Goal: Transaction & Acquisition: Book appointment/travel/reservation

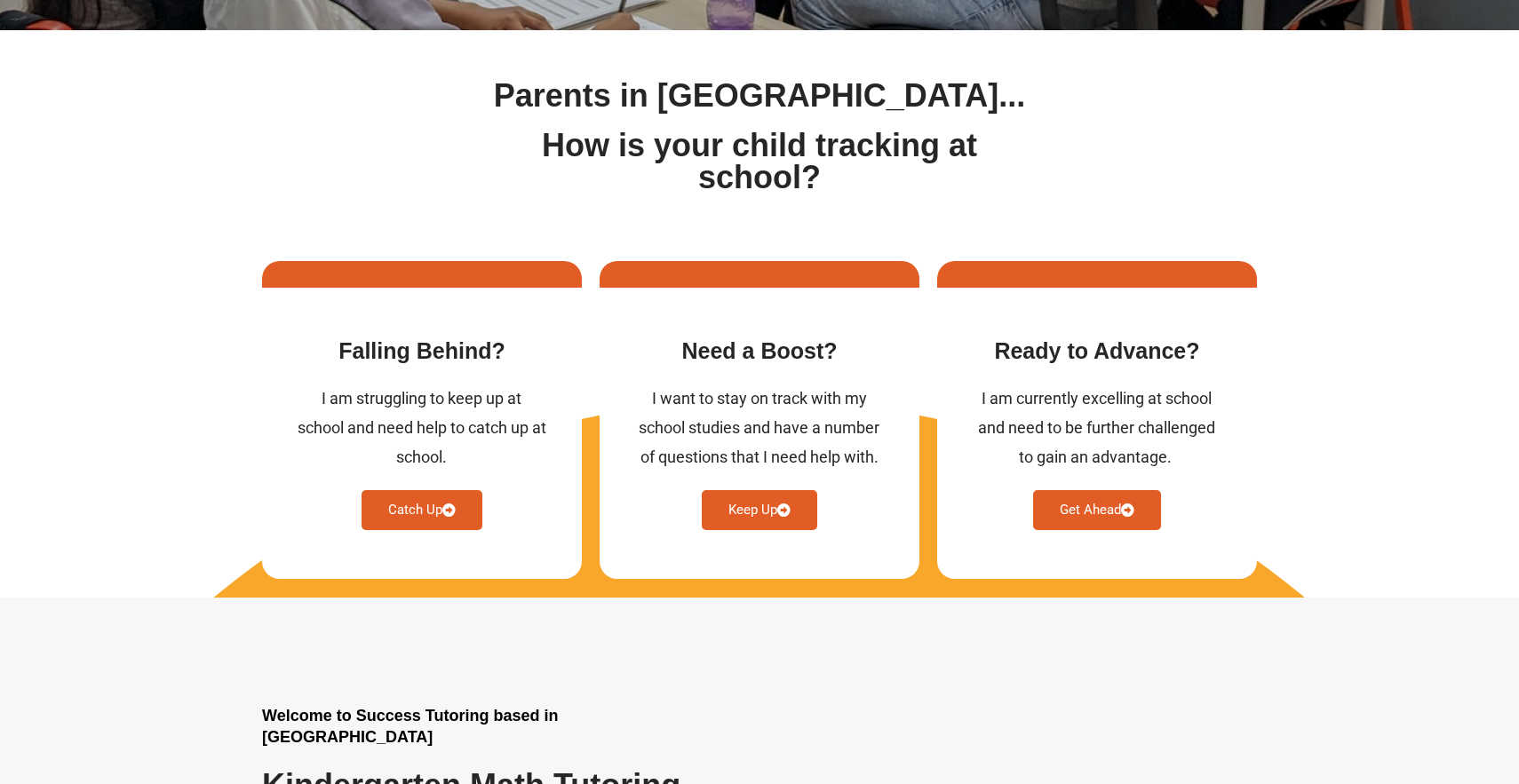
scroll to position [545, 0]
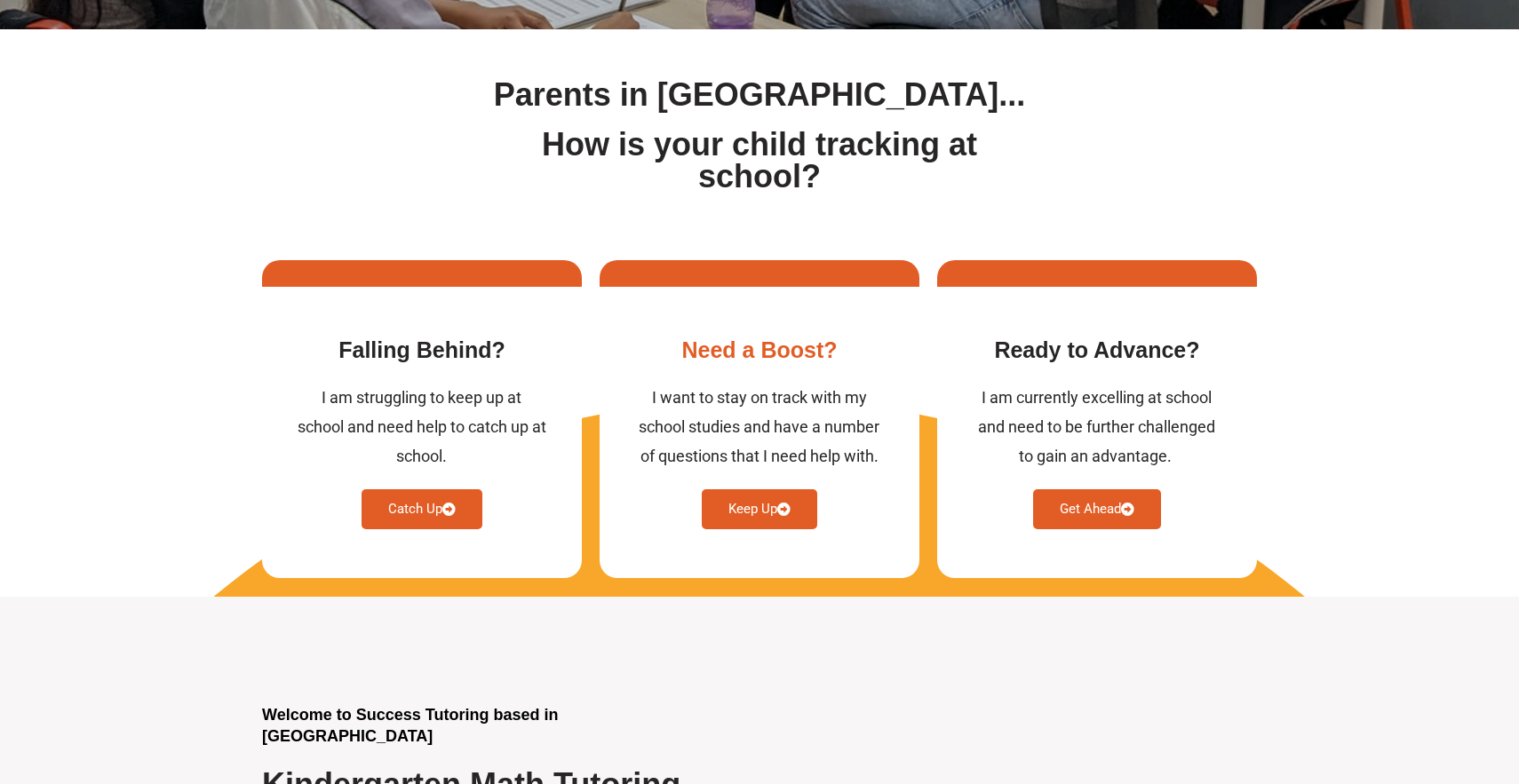
click at [792, 516] on link "Keep Up" at bounding box center [759, 509] width 115 height 40
click at [767, 513] on link "Keep Up" at bounding box center [759, 509] width 115 height 40
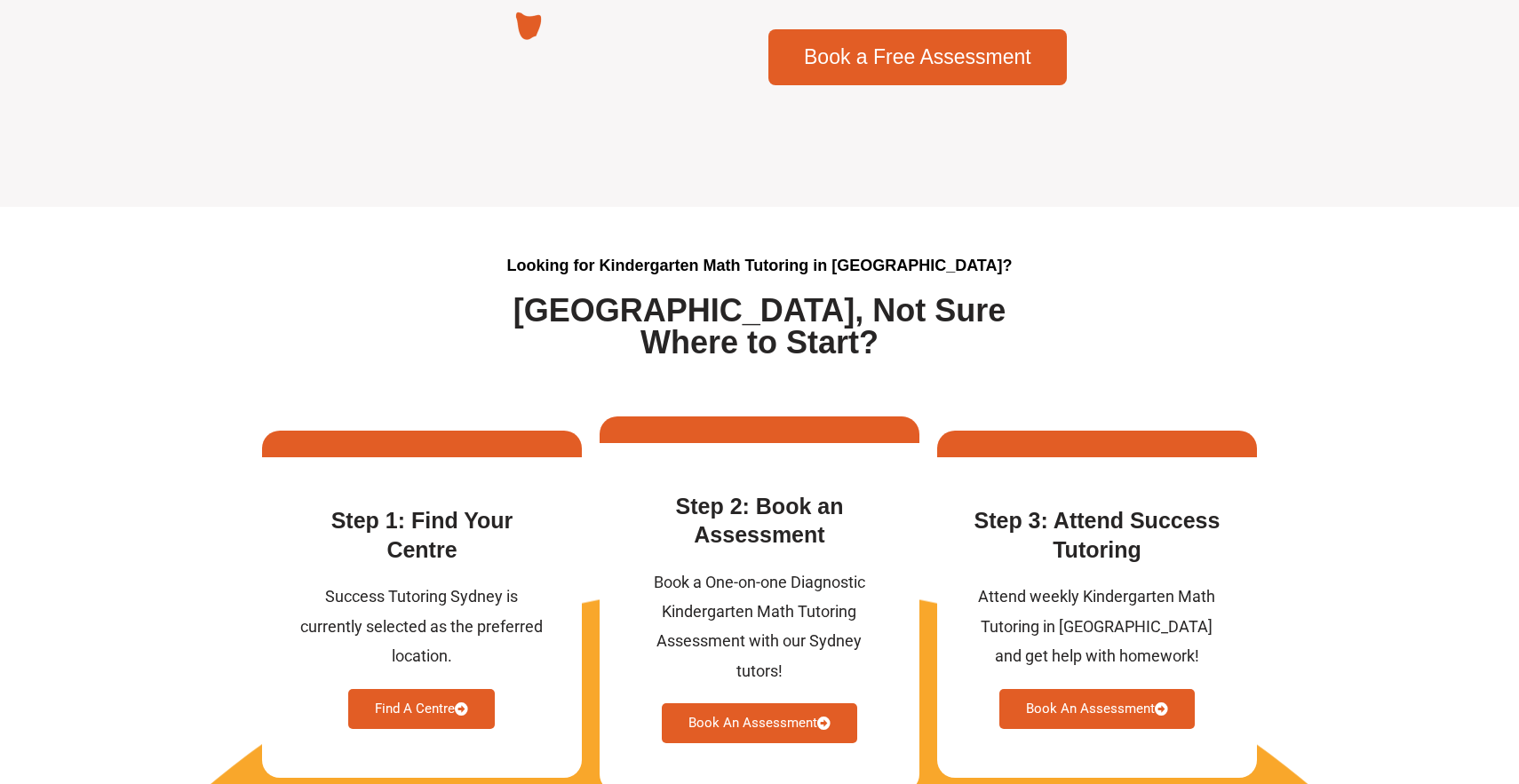
scroll to position [4543, 0]
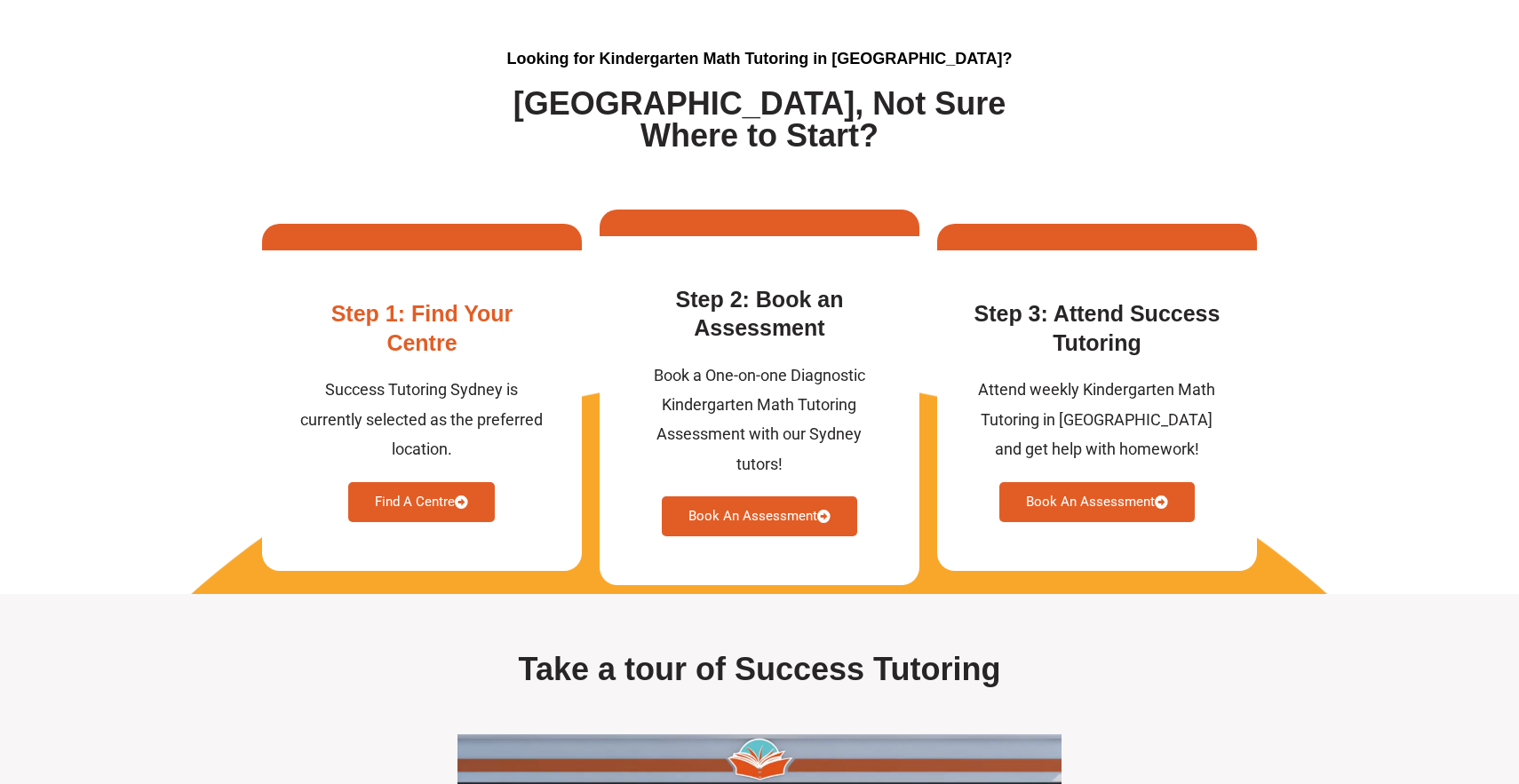
click at [435, 482] on link "Find A Centre" at bounding box center [421, 502] width 147 height 40
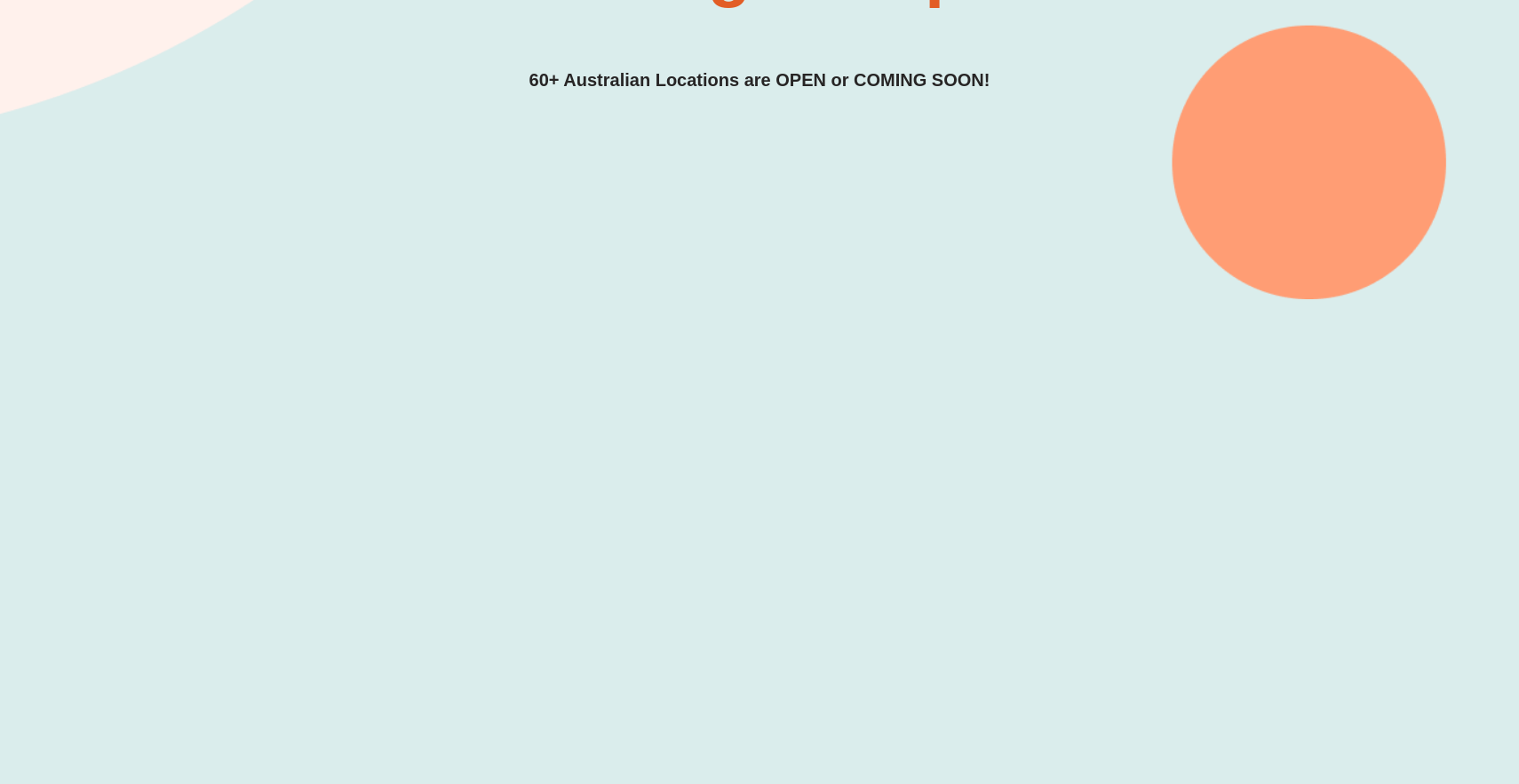
scroll to position [431, 0]
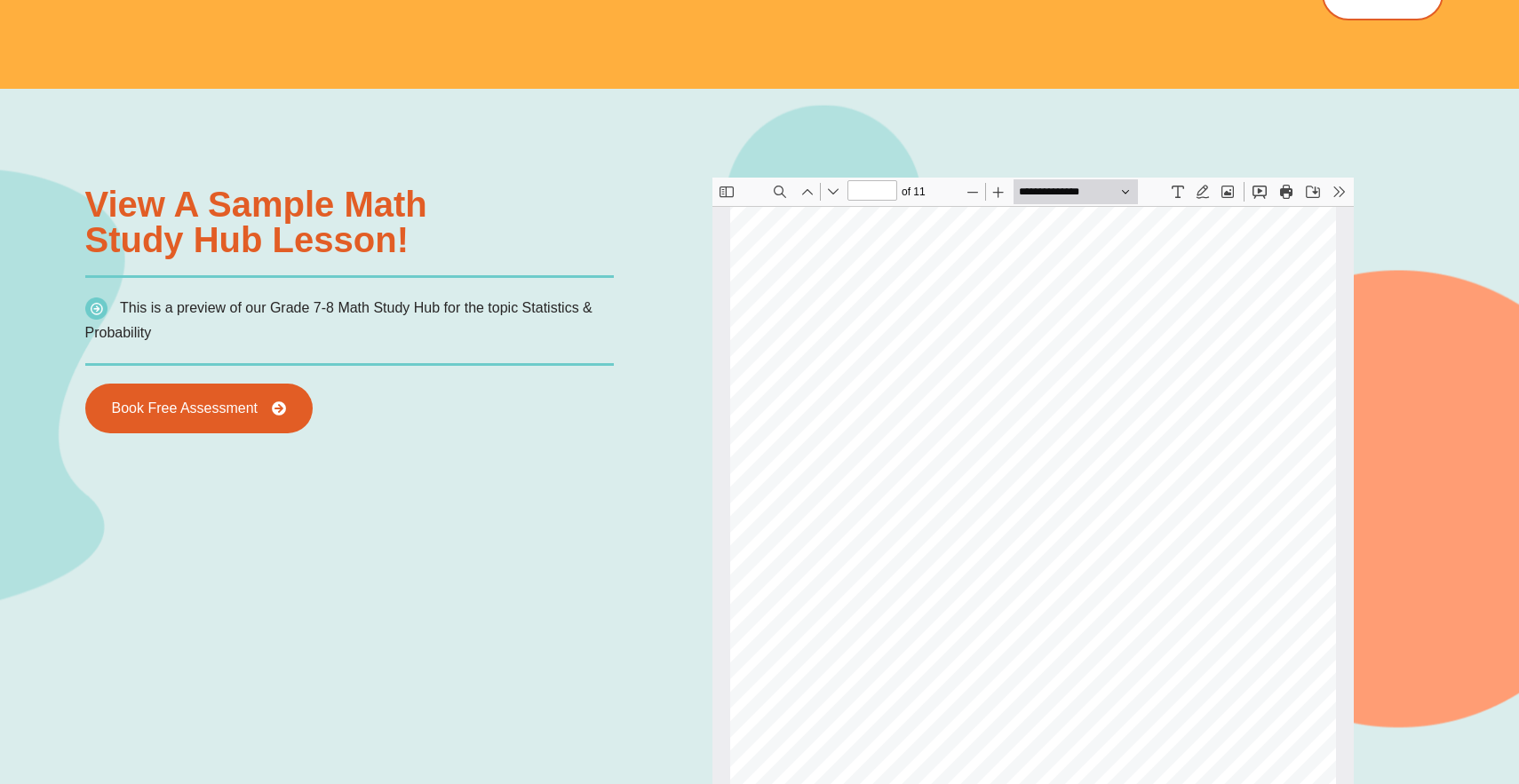
scroll to position [3811, 0]
type input "*"
click at [485, 386] on div "Book Free Assessment" at bounding box center [349, 408] width 530 height 49
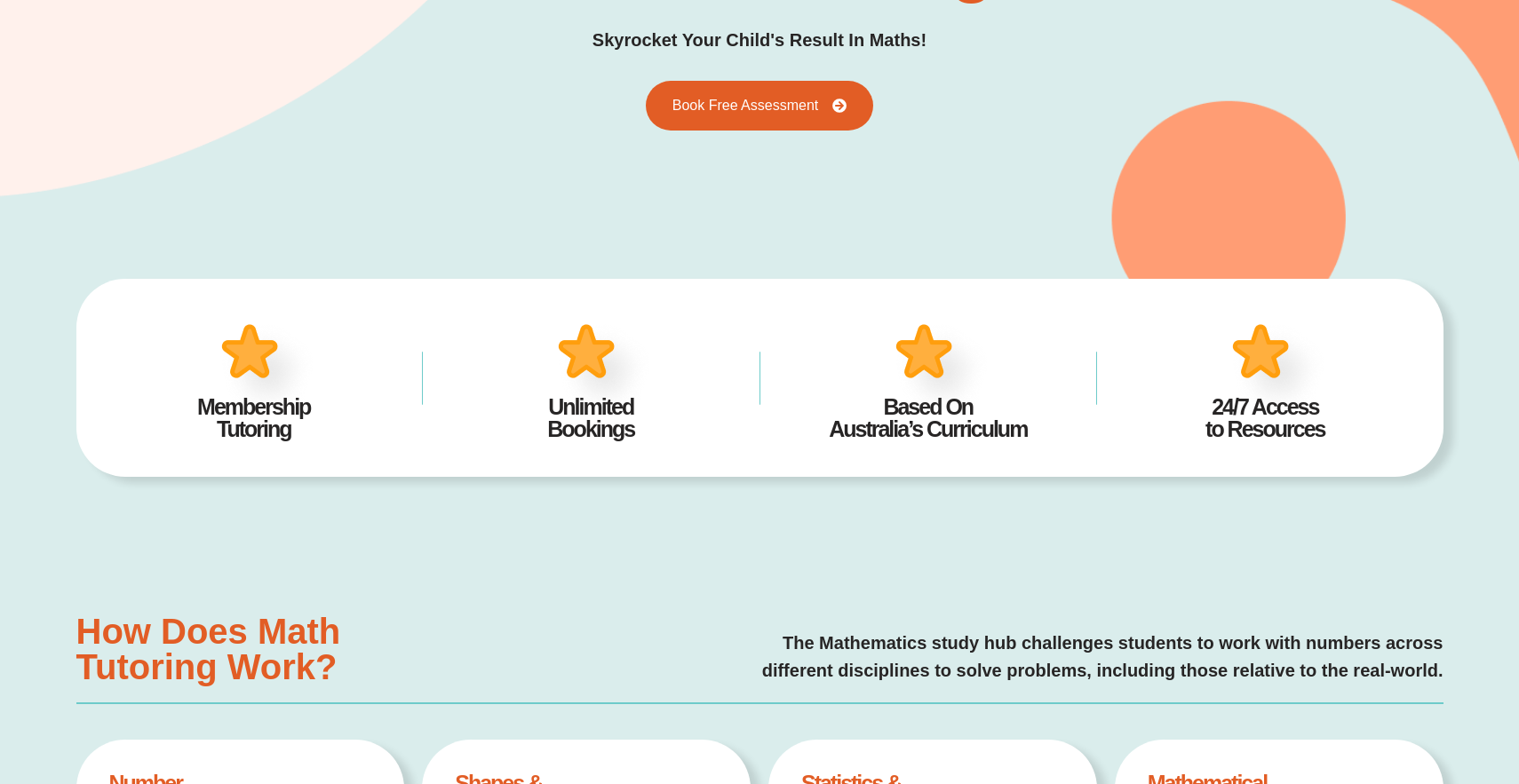
scroll to position [0, 0]
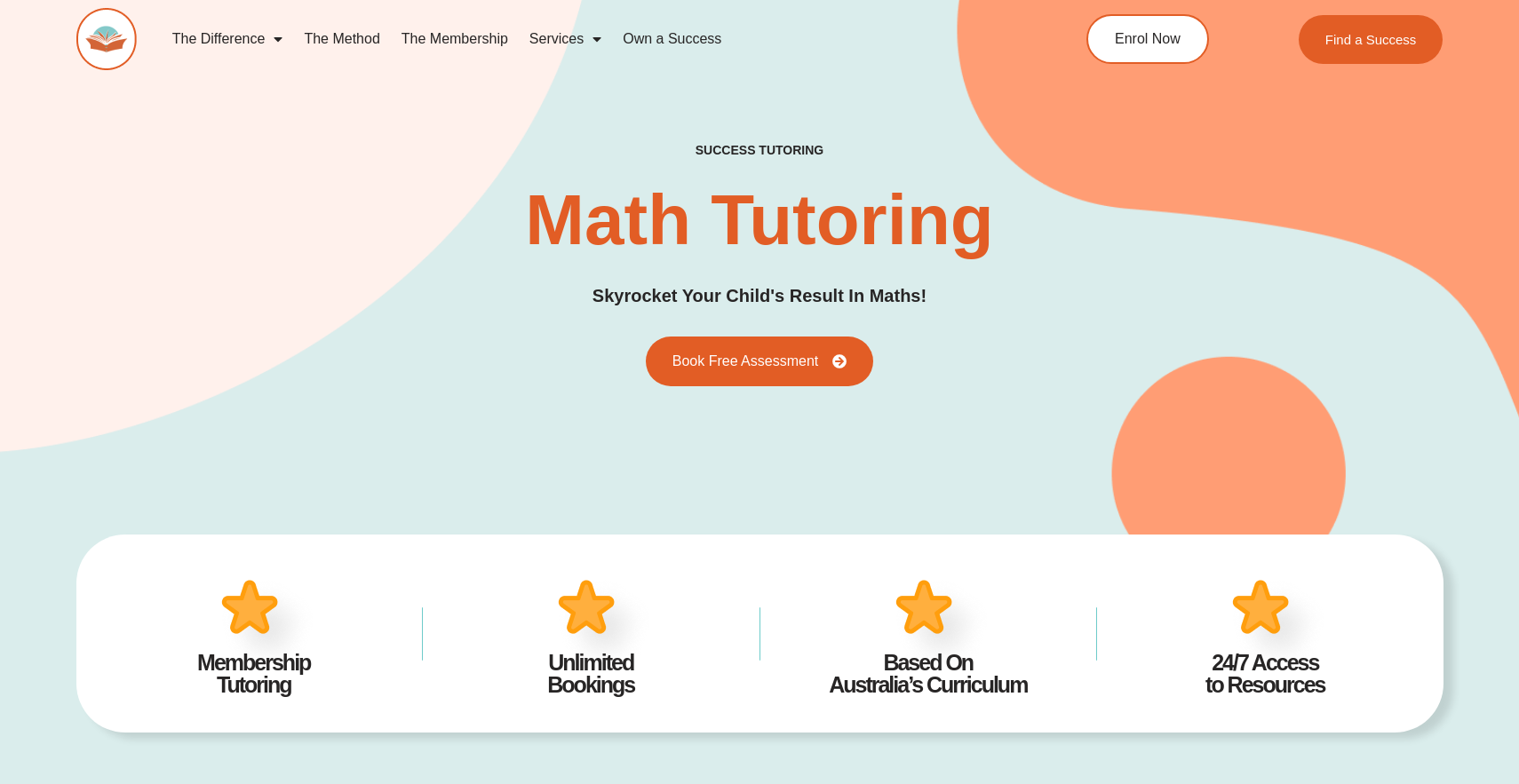
click at [650, 293] on h3 "Skyrocket Your Child's Result In Maths!" at bounding box center [760, 296] width 334 height 28
drag, startPoint x: 635, startPoint y: 295, endPoint x: 888, endPoint y: 282, distance: 253.3
click at [888, 282] on h3 "Skyrocket Your Child's Result In Maths!" at bounding box center [760, 296] width 334 height 28
click at [916, 286] on h3 "Skyrocket Your Child's Result In Maths!" at bounding box center [760, 296] width 334 height 28
drag, startPoint x: 937, startPoint y: 303, endPoint x: 559, endPoint y: 307, distance: 378.0
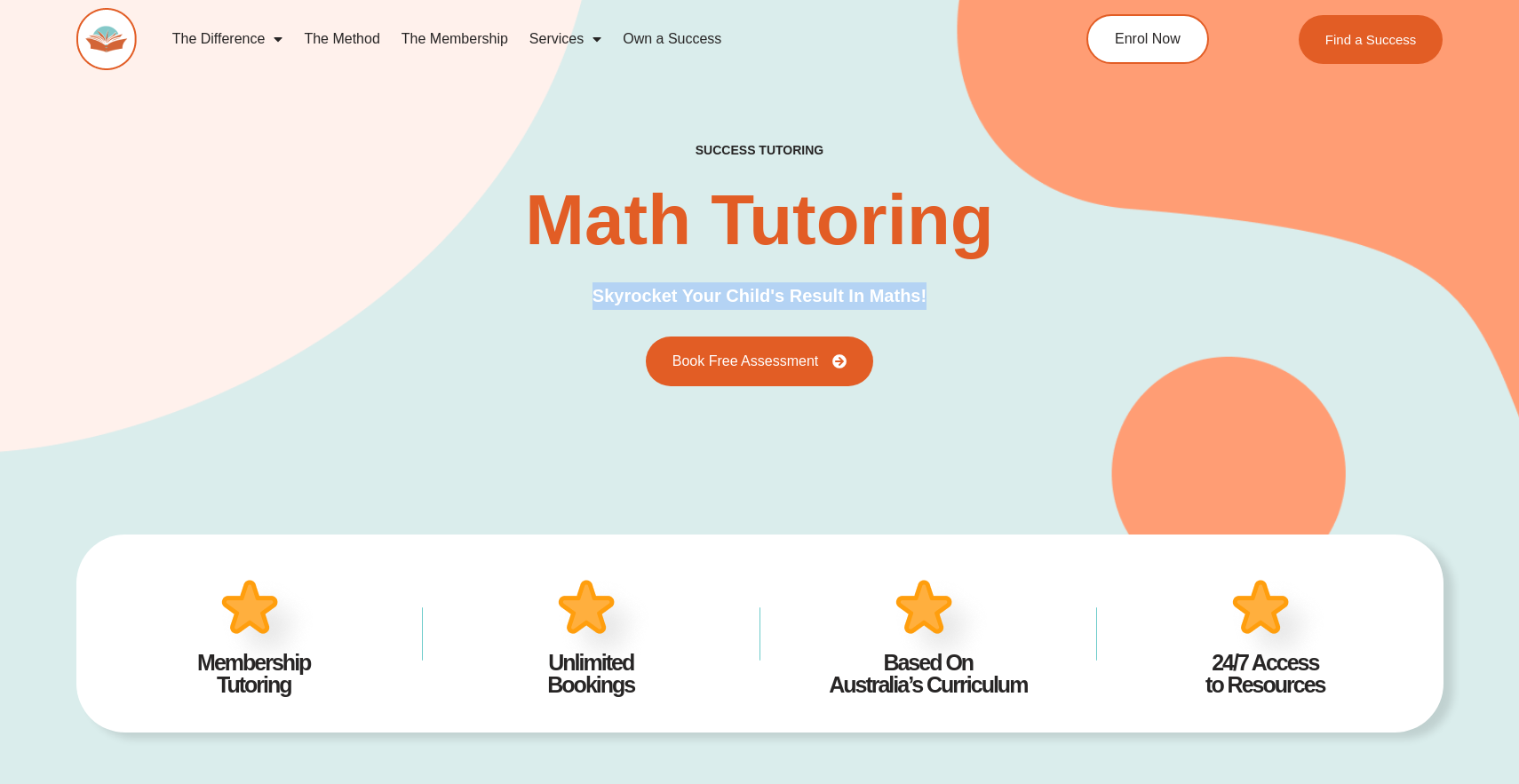
click at [559, 307] on div "success tutoring Math Tutoring Skyrocket Your Child's Result In Maths! Book Fre…" at bounding box center [760, 264] width 1367 height 244
click at [772, 147] on h4 "success tutoring" at bounding box center [760, 150] width 128 height 15
click at [568, 44] on link "Services" at bounding box center [565, 38] width 94 height 40
click at [588, 42] on span "Menu" at bounding box center [593, 38] width 18 height 32
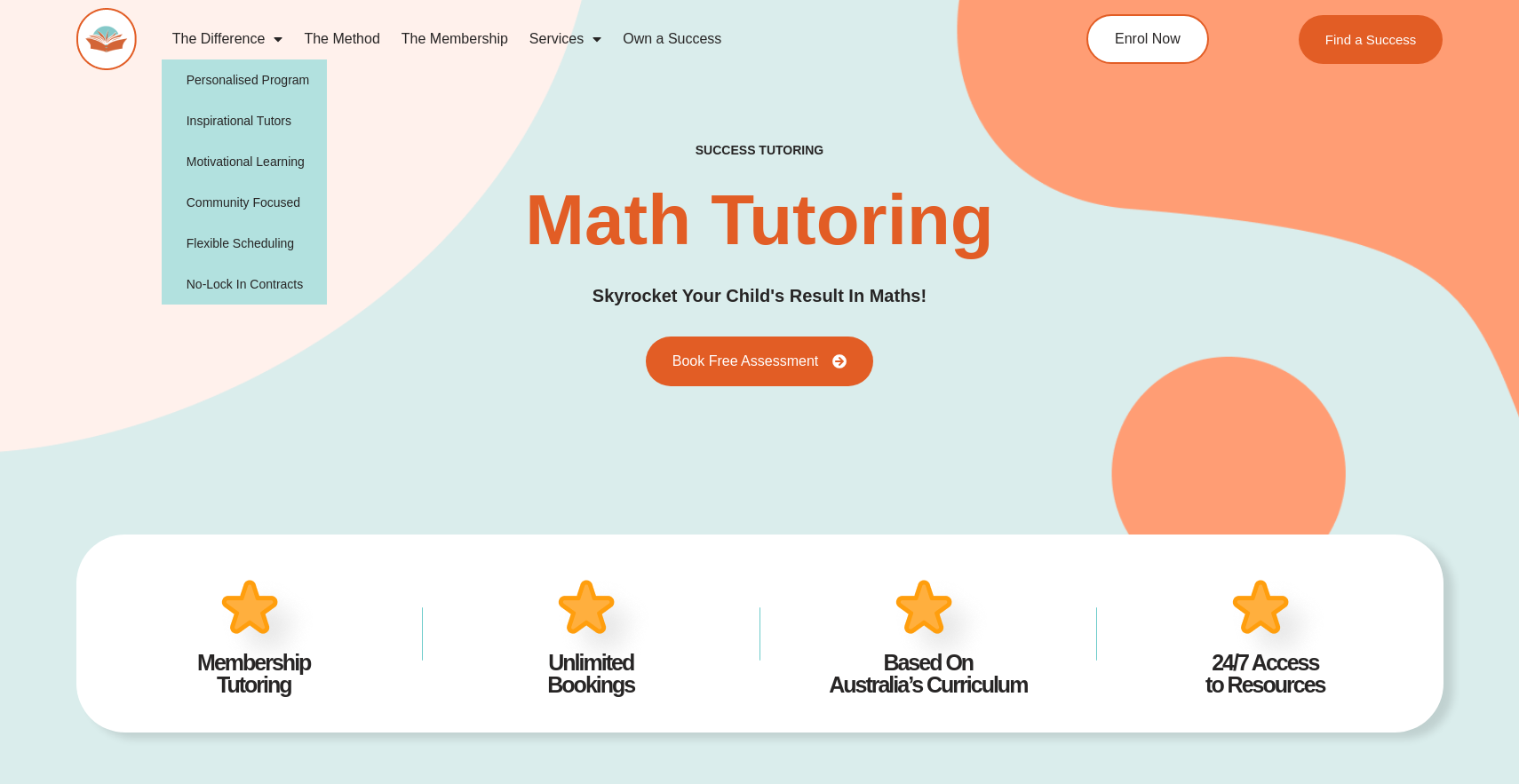
click at [263, 38] on link "The Difference" at bounding box center [228, 38] width 132 height 40
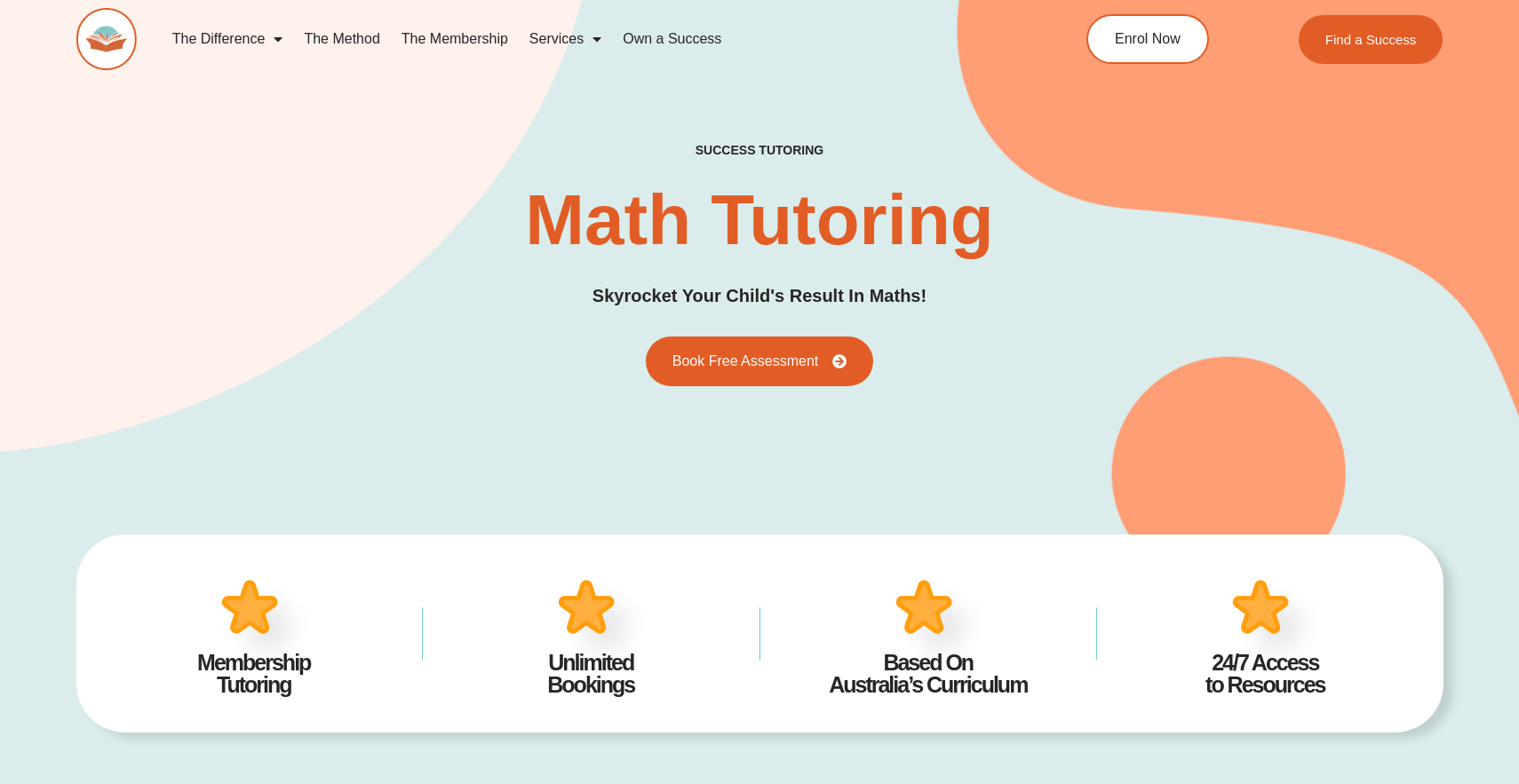
click at [279, 39] on span "Menu" at bounding box center [273, 38] width 18 height 32
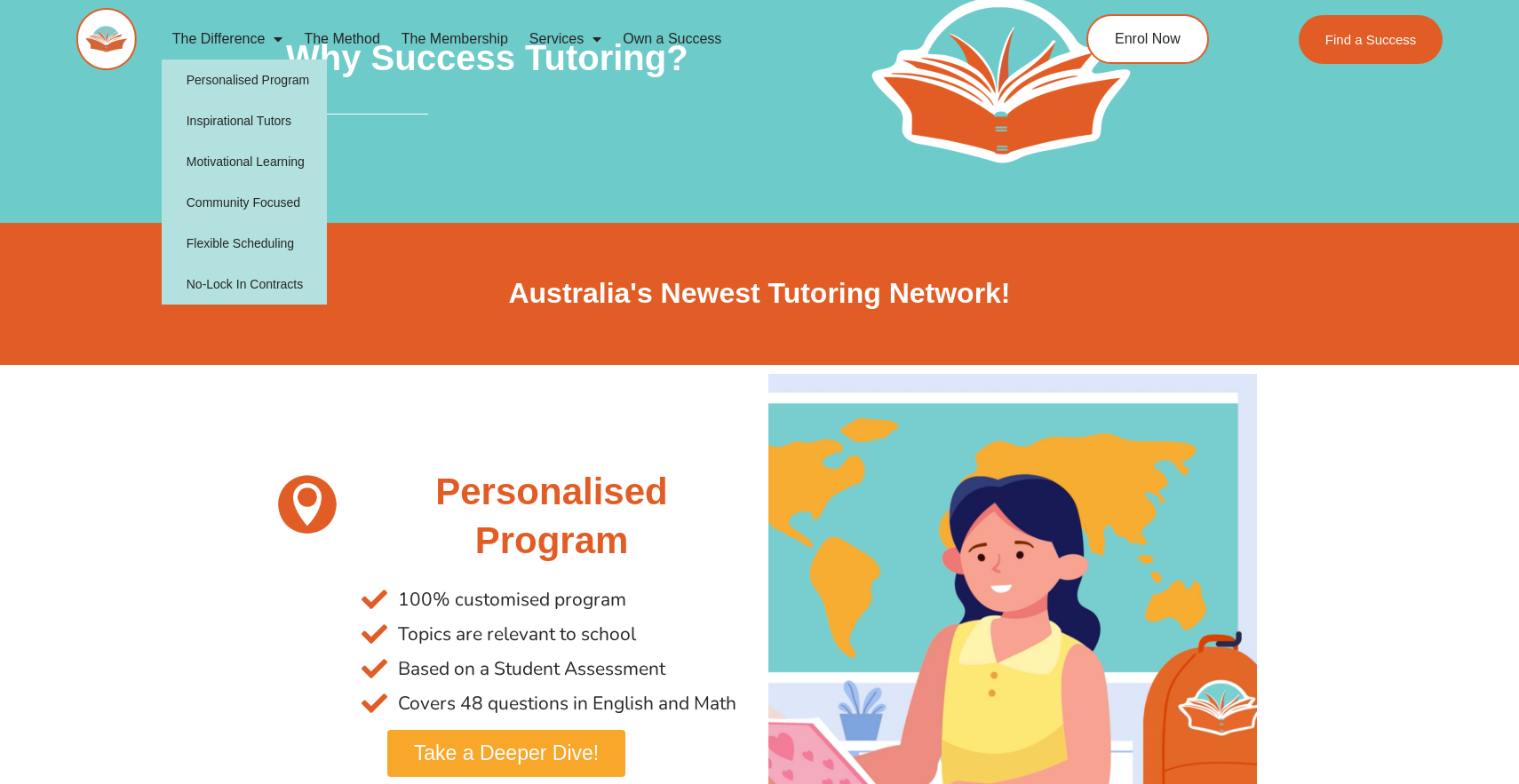
click at [271, 40] on span "Menu" at bounding box center [273, 38] width 18 height 32
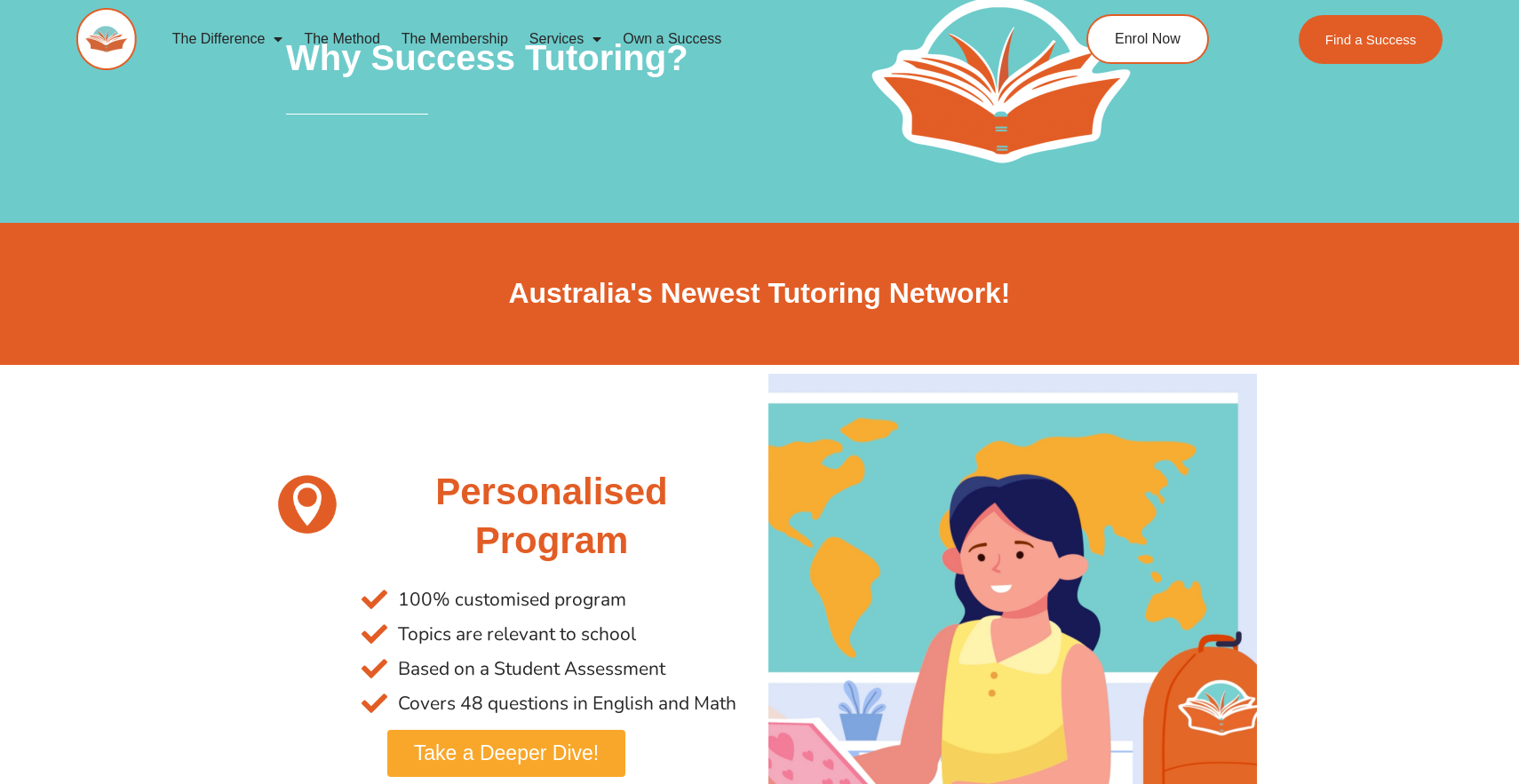
click at [271, 40] on span "Menu" at bounding box center [273, 38] width 18 height 32
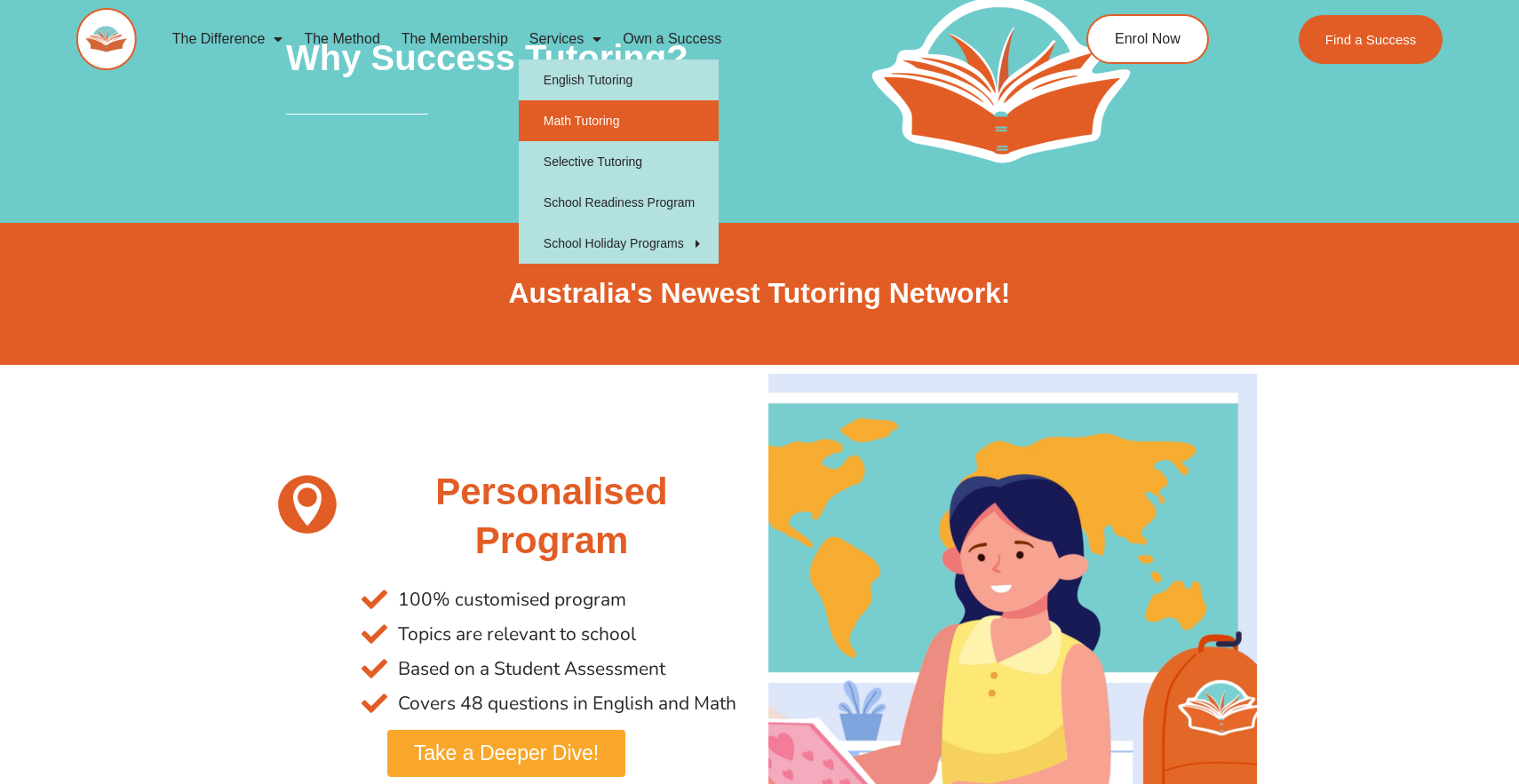
click at [602, 125] on link "Math Tutoring" at bounding box center [618, 120] width 200 height 40
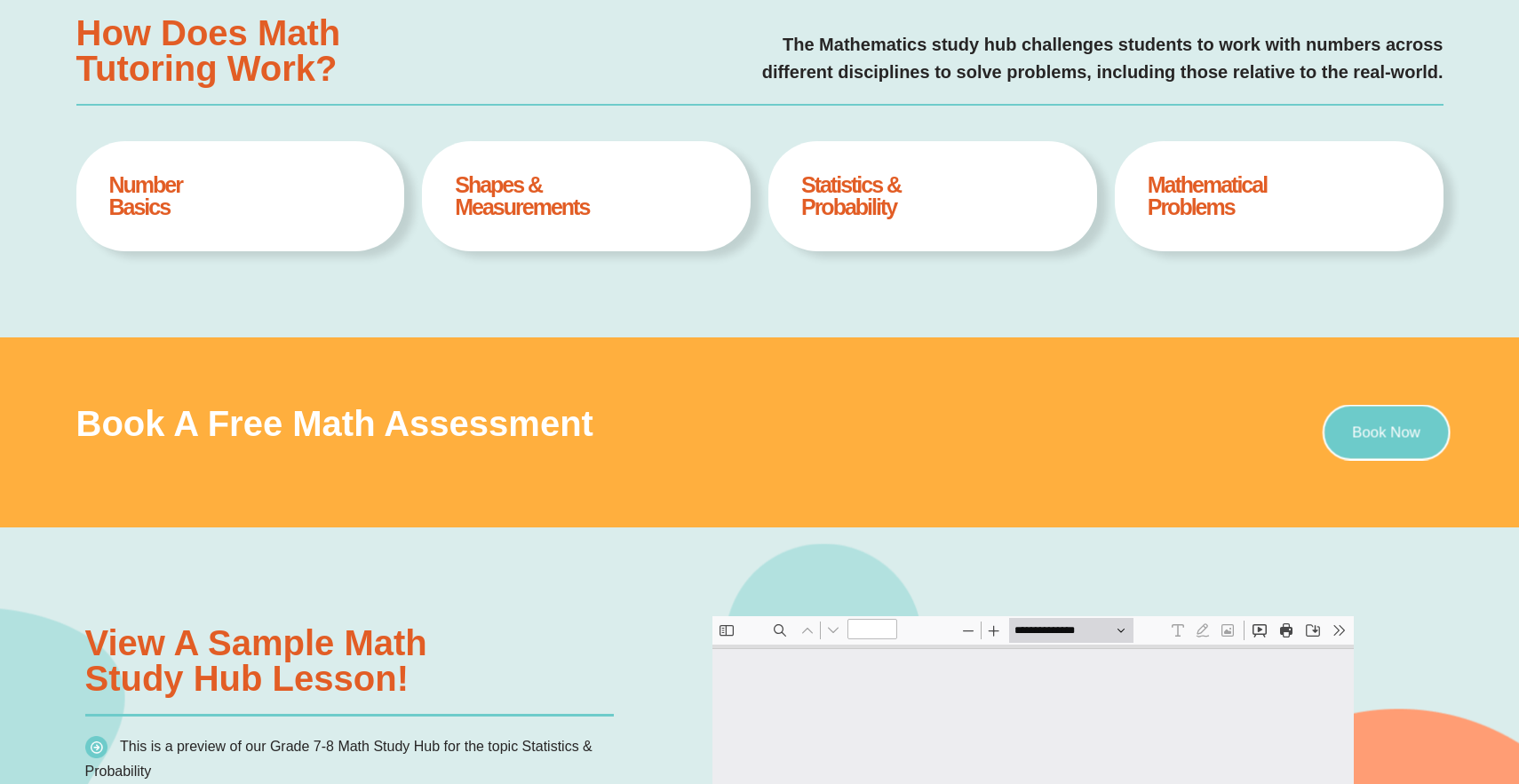
type input "*"
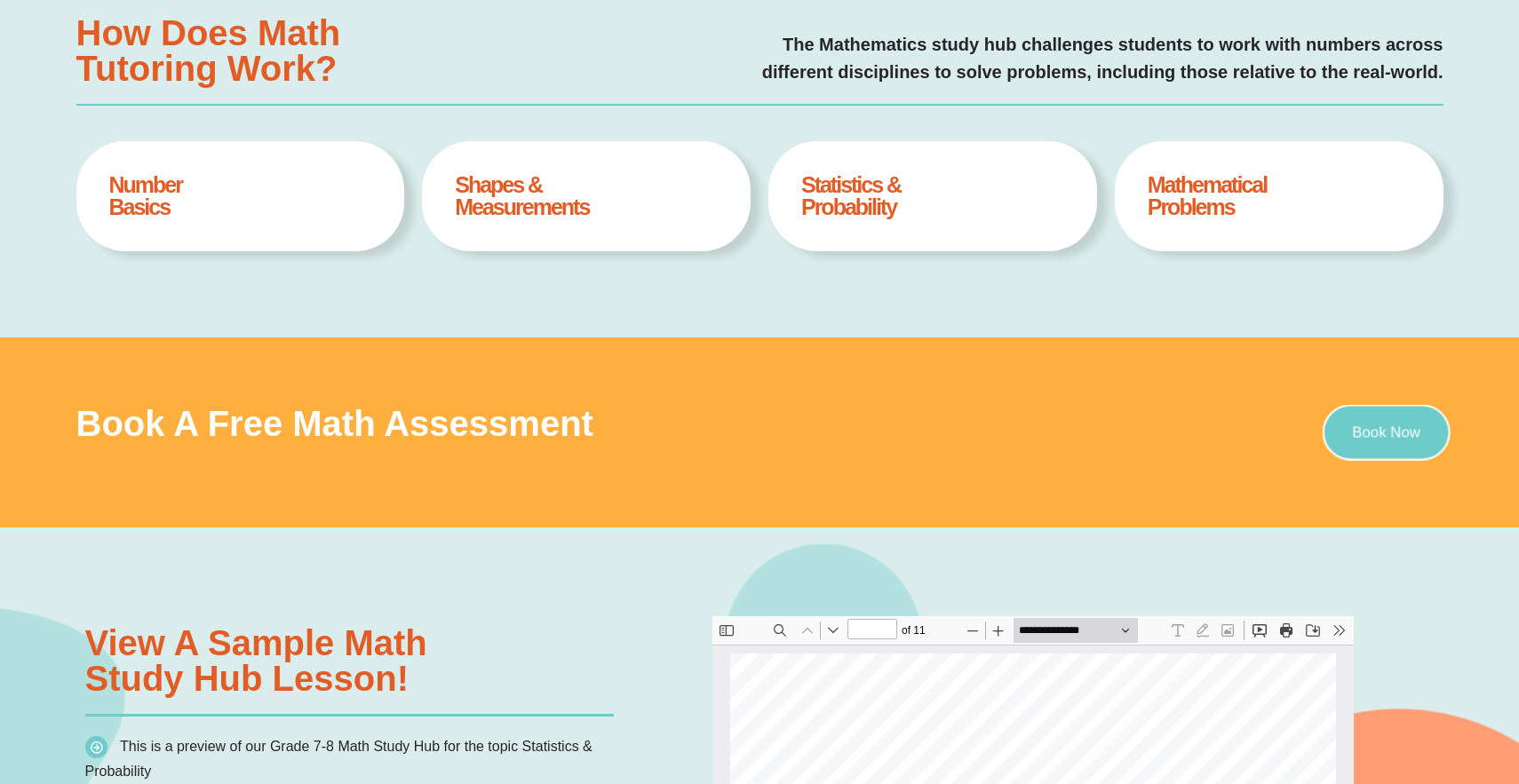
scroll to position [9, 0]
click at [1391, 437] on span "Book Now" at bounding box center [1386, 431] width 68 height 15
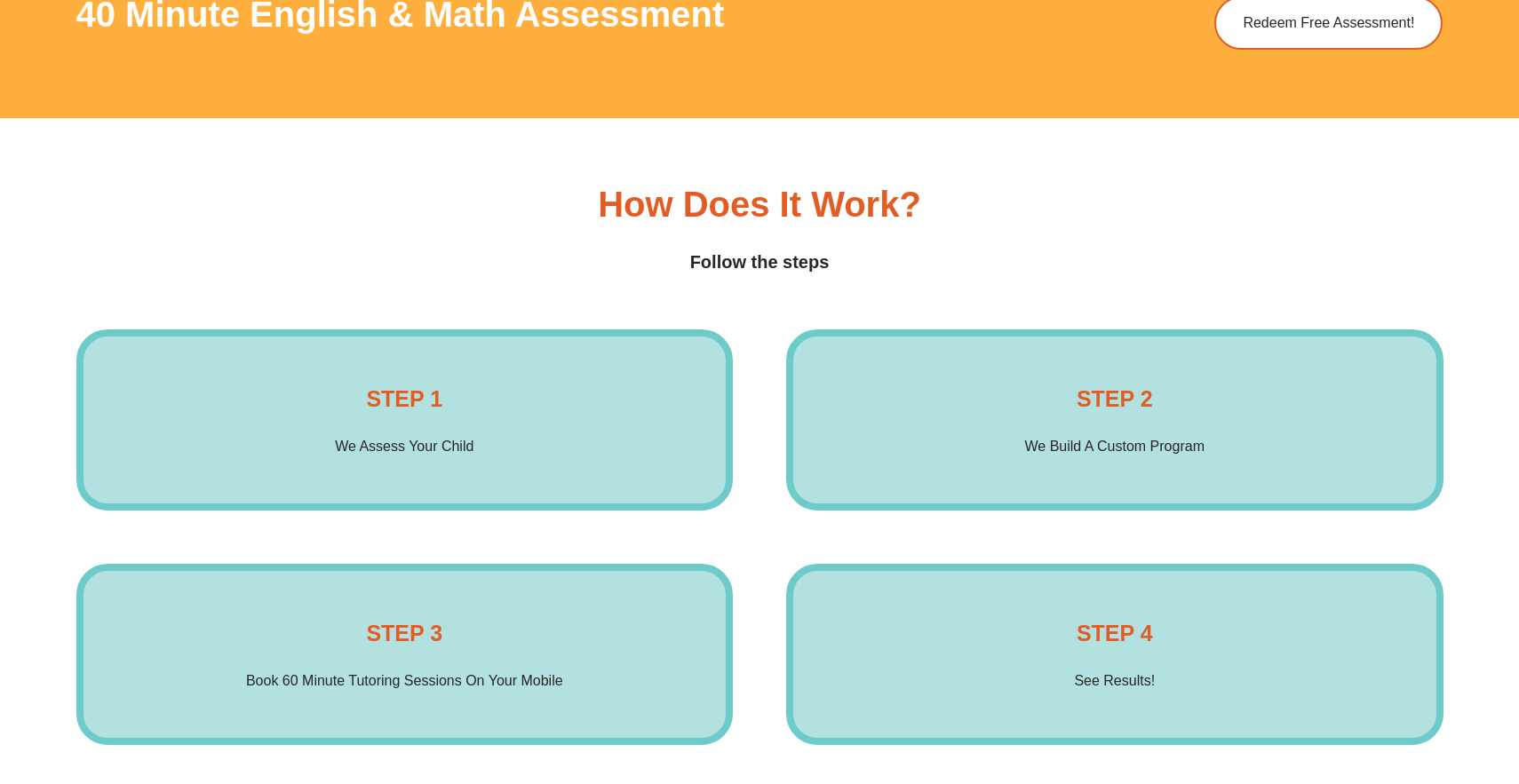
scroll to position [2719, 0]
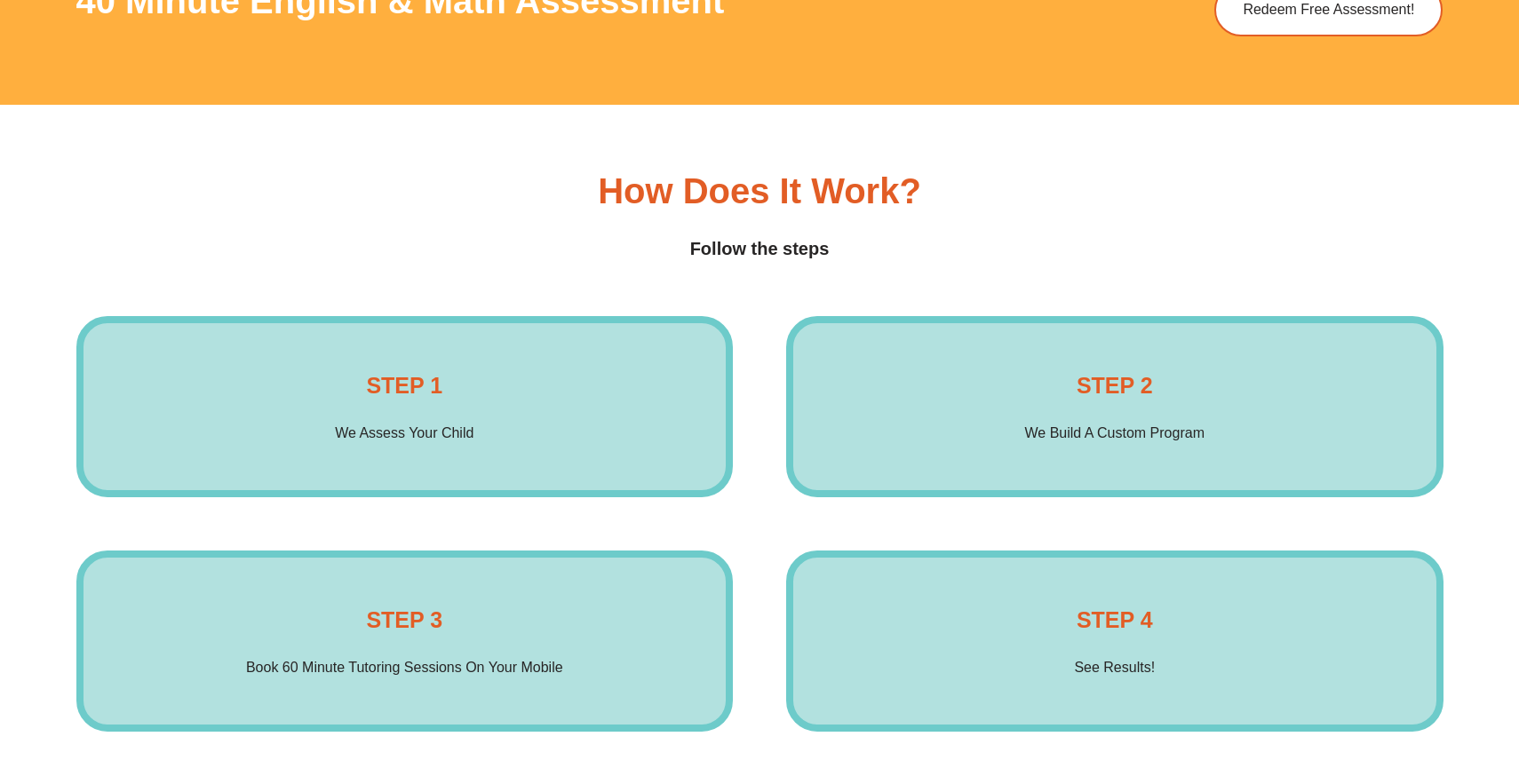
click at [553, 439] on div "STEP 1 We Assess Your Child Enrol Now" at bounding box center [404, 407] width 657 height 181
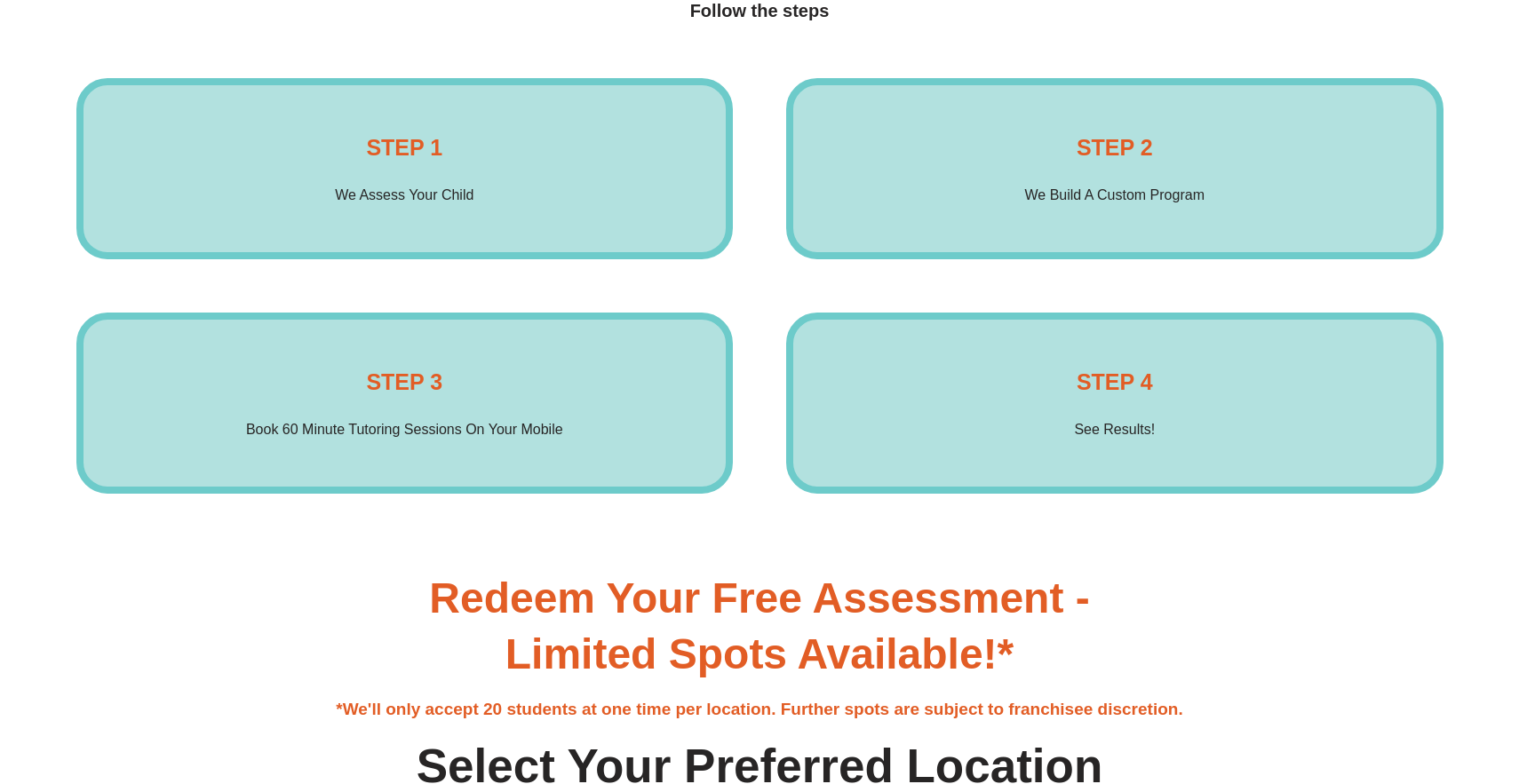
scroll to position [3007, 0]
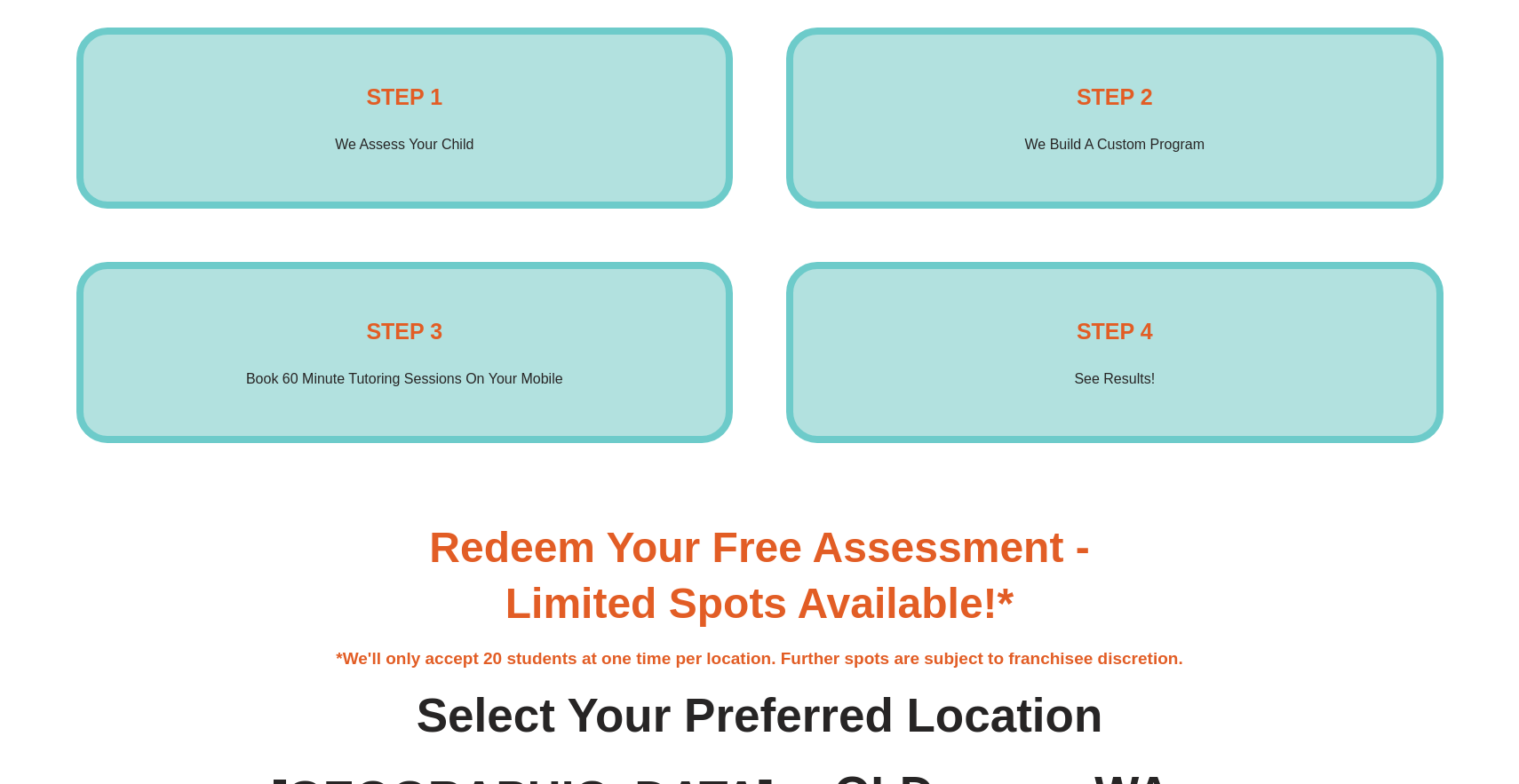
click at [584, 362] on div "STEP 3 Book 60 Minute Tutoring Sessions On Your Mobile Enrol Now" at bounding box center [404, 353] width 657 height 181
click at [959, 362] on div "STEP 4 See Results! Enrol Now" at bounding box center [1115, 353] width 657 height 181
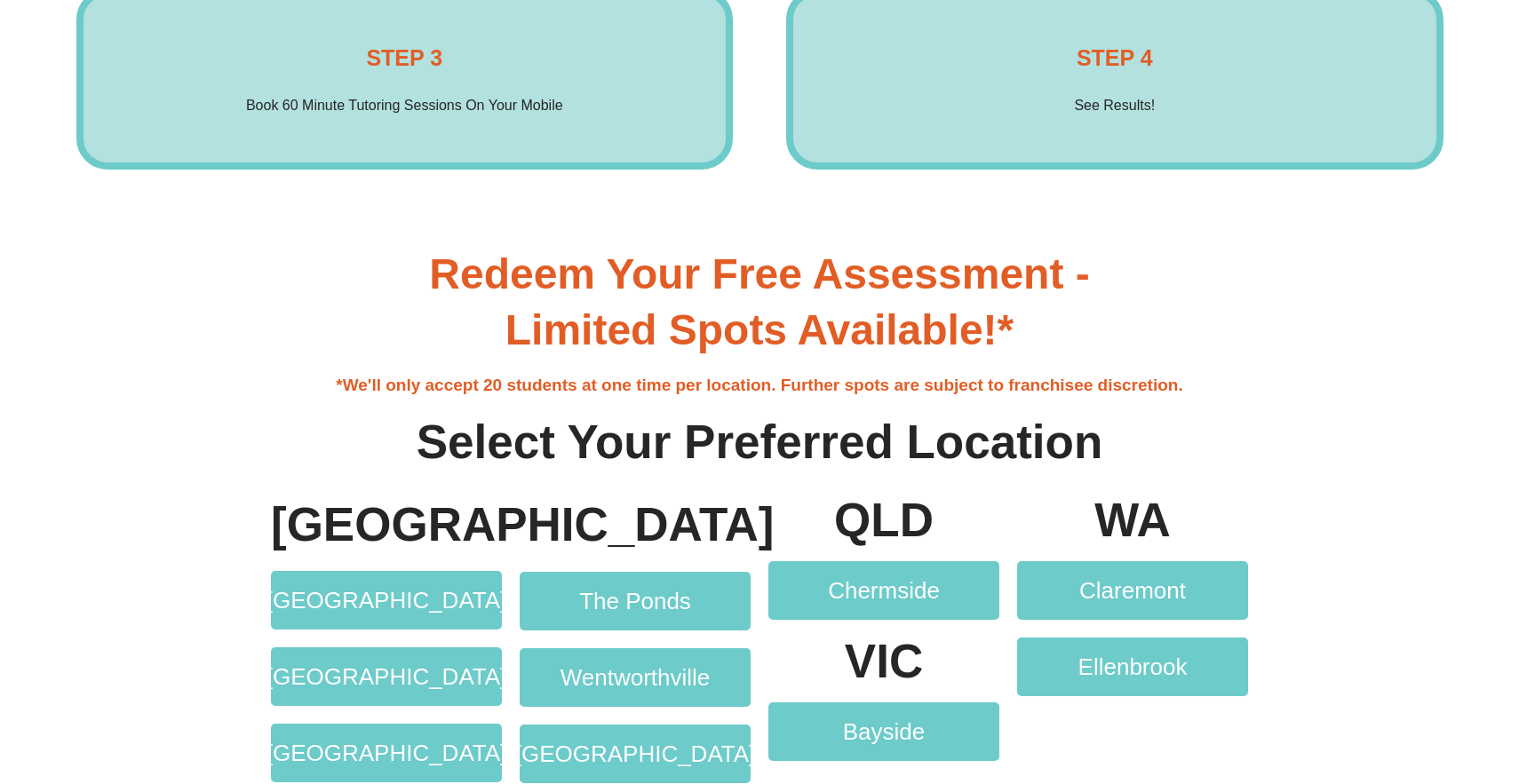
scroll to position [3305, 0]
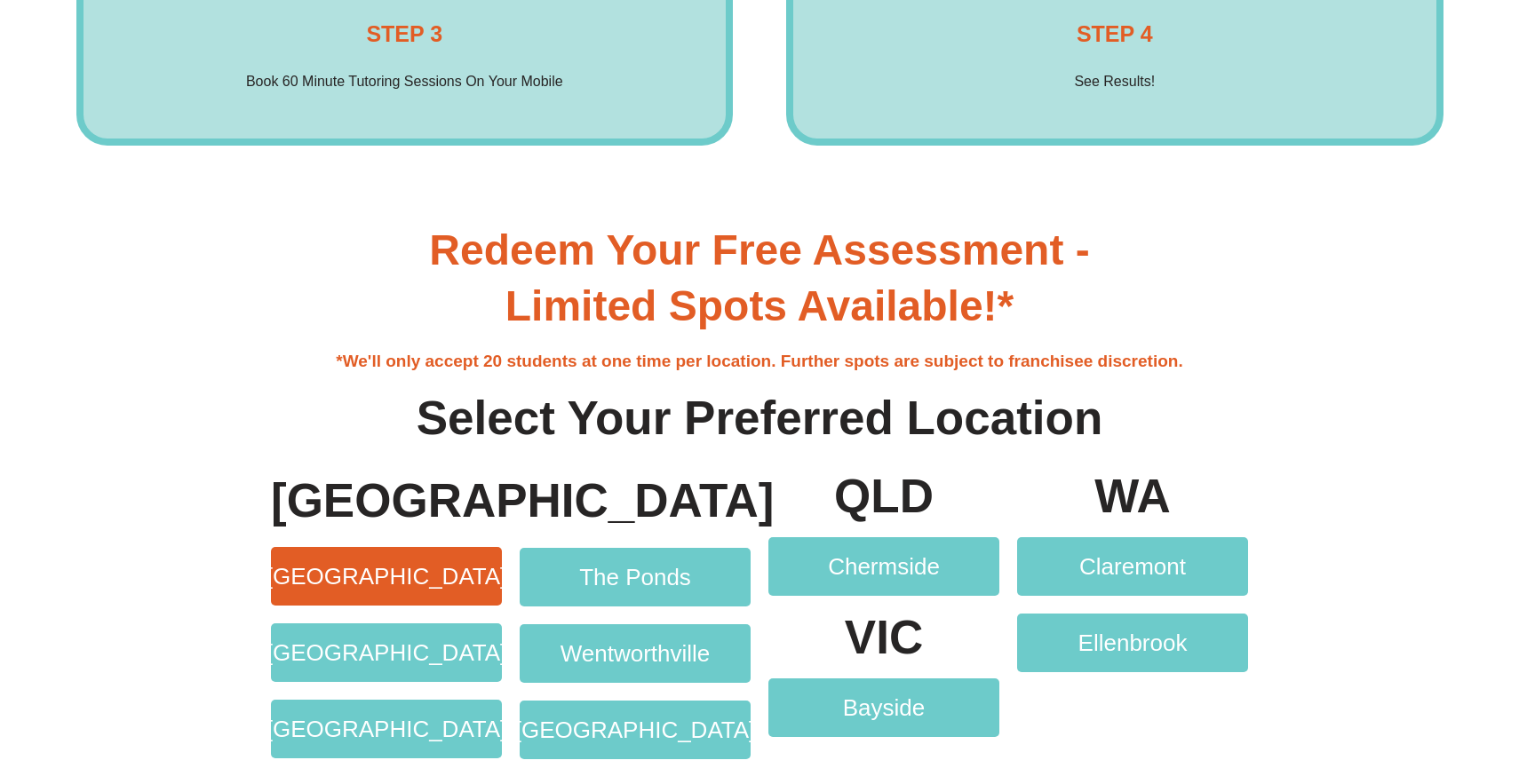
click at [430, 582] on span "[GEOGRAPHIC_DATA]" at bounding box center [387, 576] width 241 height 23
drag, startPoint x: 430, startPoint y: 582, endPoint x: 470, endPoint y: 523, distance: 71.3
click at [470, 523] on div "[GEOGRAPHIC_DATA] [GEOGRAPHIC_DATA] [GEOGRAPHIC_DATA] [GEOGRAPHIC_DATA]" at bounding box center [387, 615] width 249 height 305
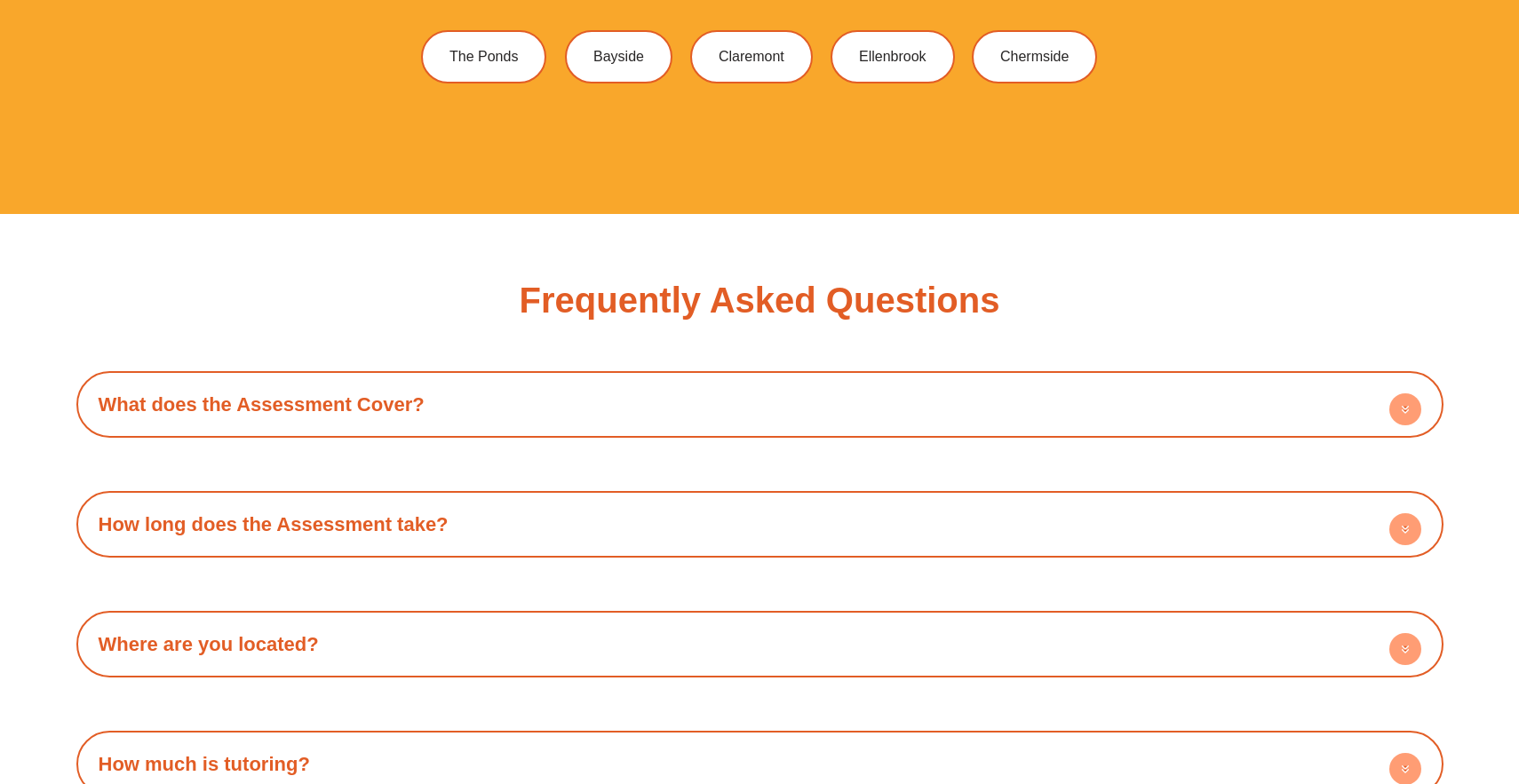
scroll to position [5459, 0]
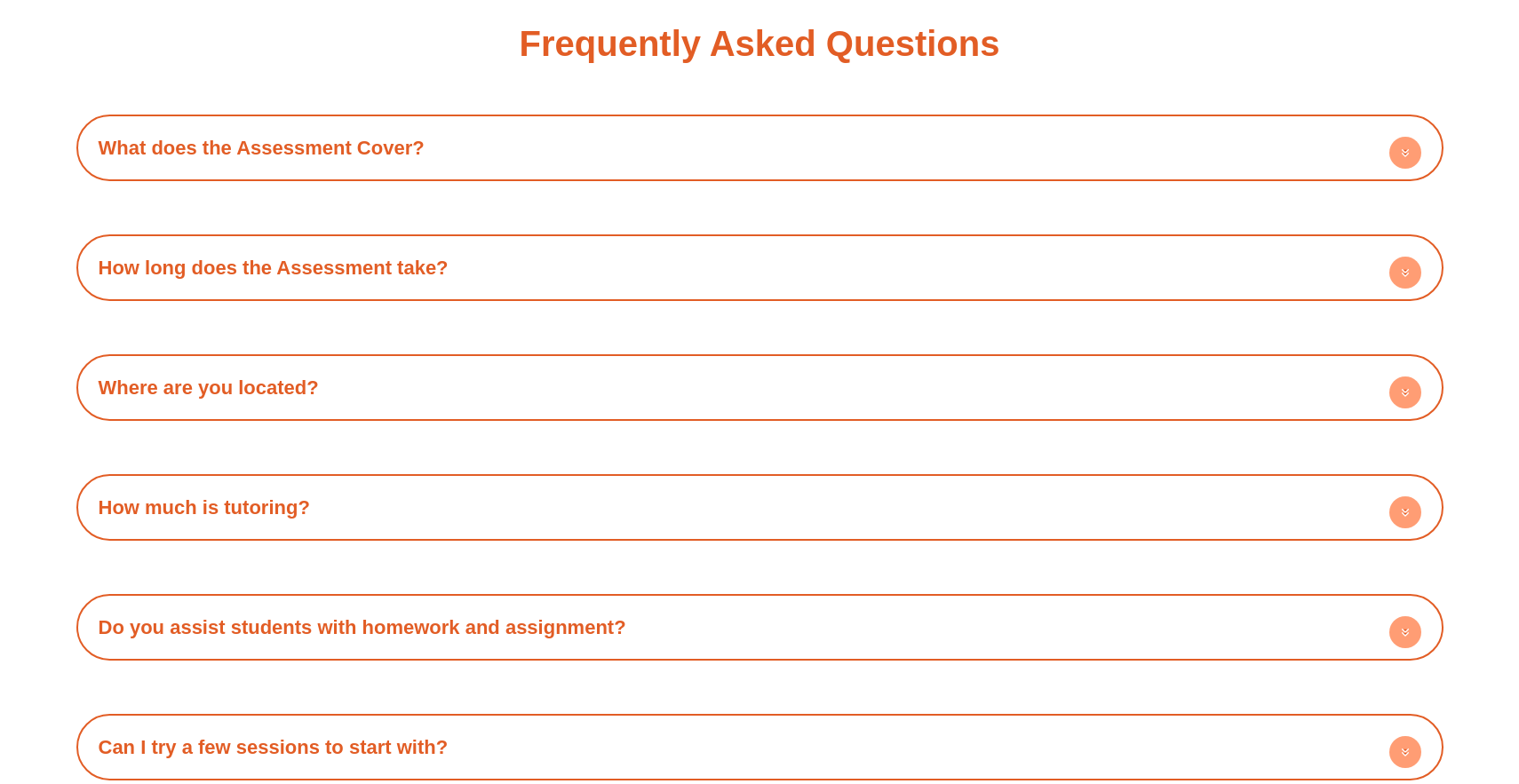
click at [1399, 403] on circle at bounding box center [1406, 392] width 32 height 32
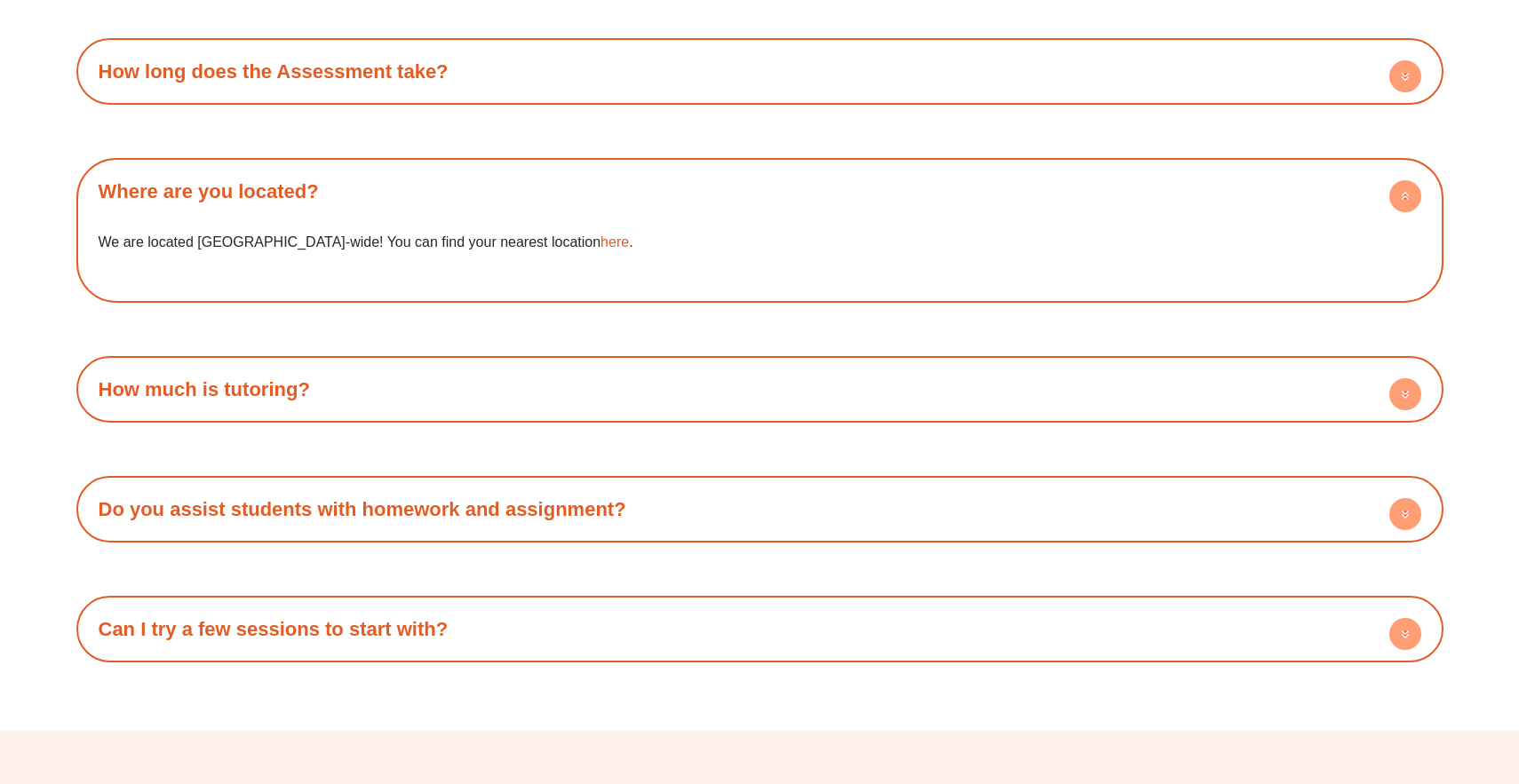
scroll to position [5690, 0]
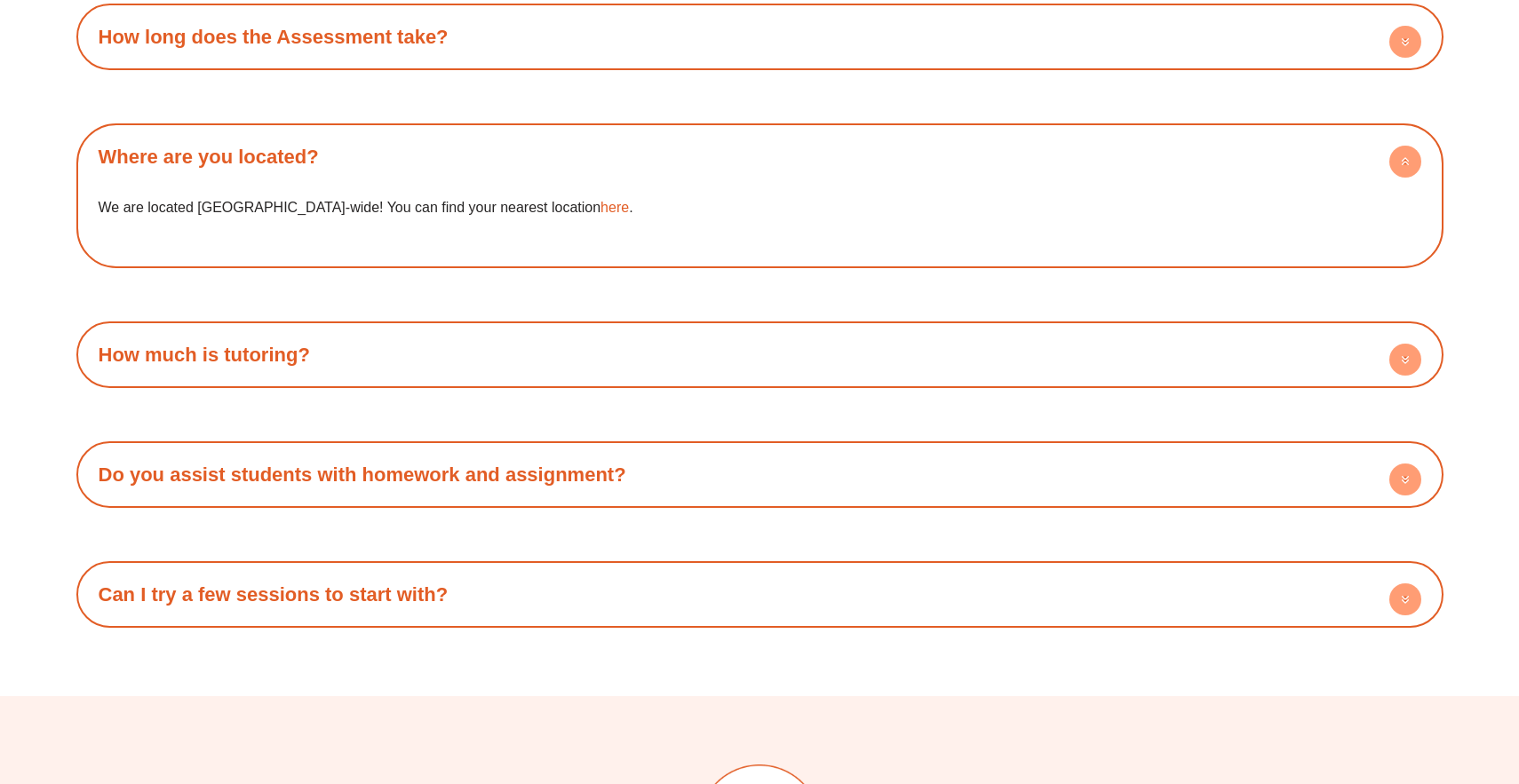
click at [1395, 351] on circle at bounding box center [1406, 360] width 32 height 32
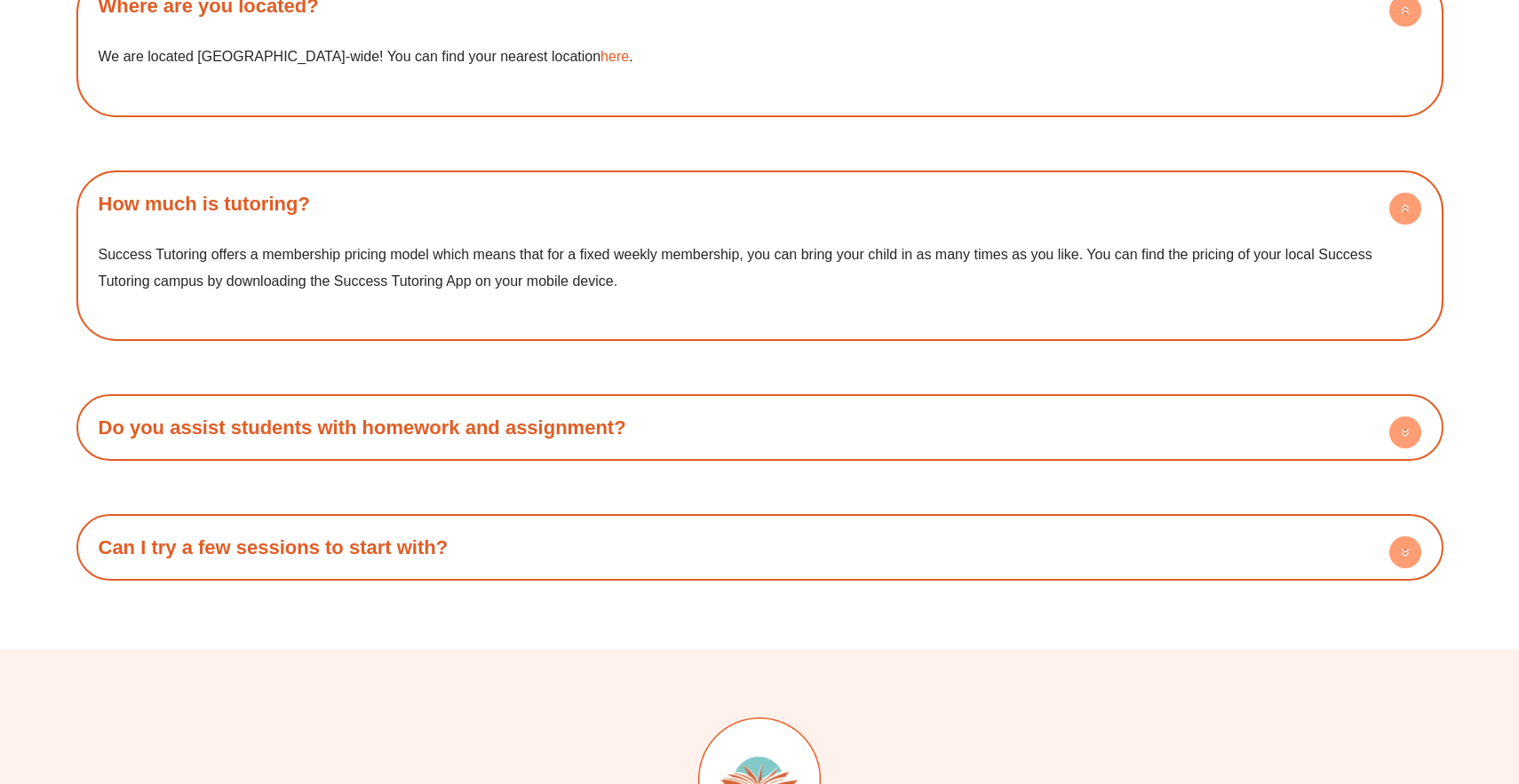
scroll to position [5842, 0]
drag, startPoint x: 1146, startPoint y: 263, endPoint x: 1273, endPoint y: 262, distance: 127.0
click at [1274, 262] on p "Success Tutoring offers a membership pricing model which means that for a fixed…" at bounding box center [760, 266] width 1323 height 52
click at [1291, 261] on p "Success Tutoring offers a membership pricing model which means that for a fixed…" at bounding box center [760, 266] width 1323 height 52
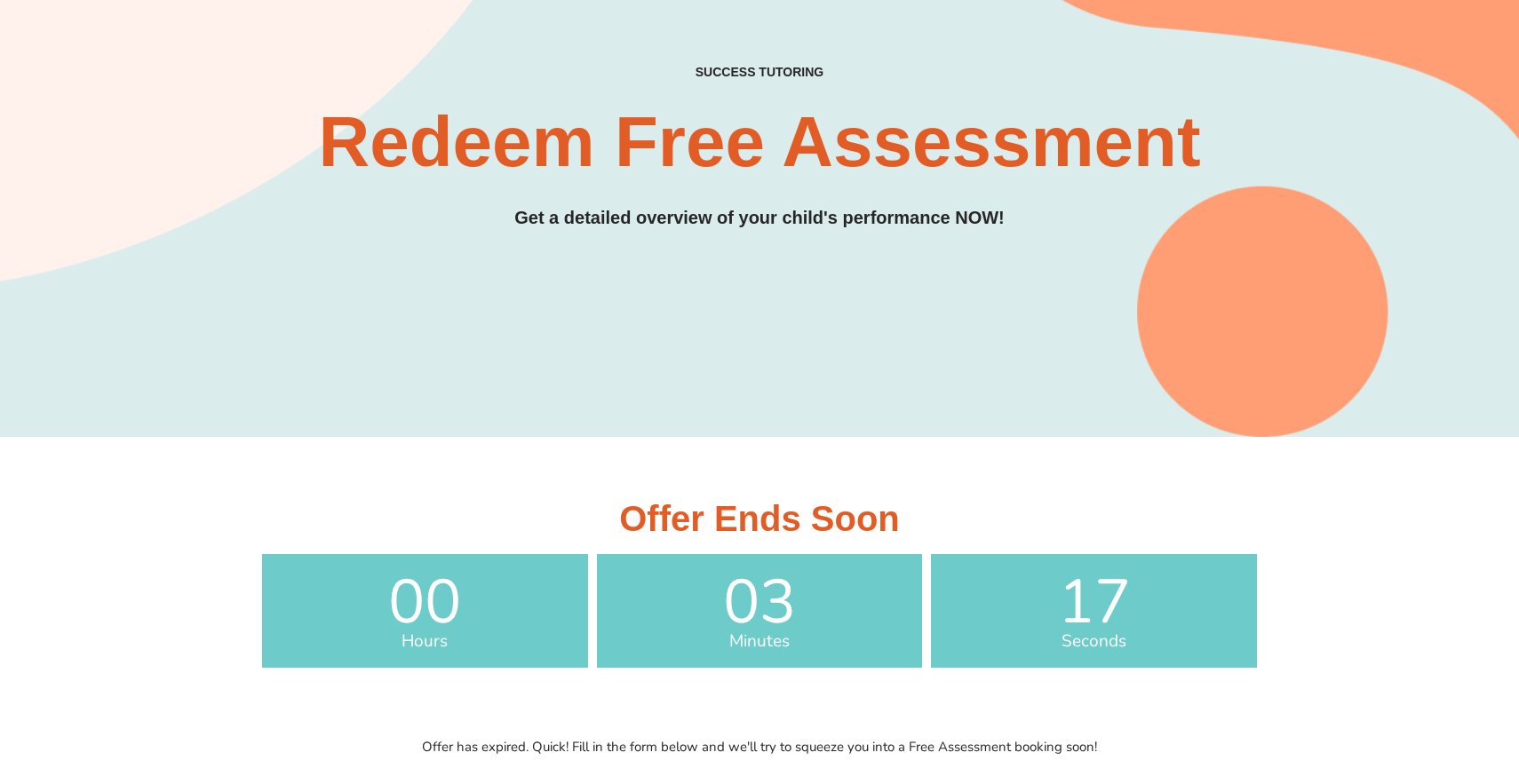
scroll to position [0, 0]
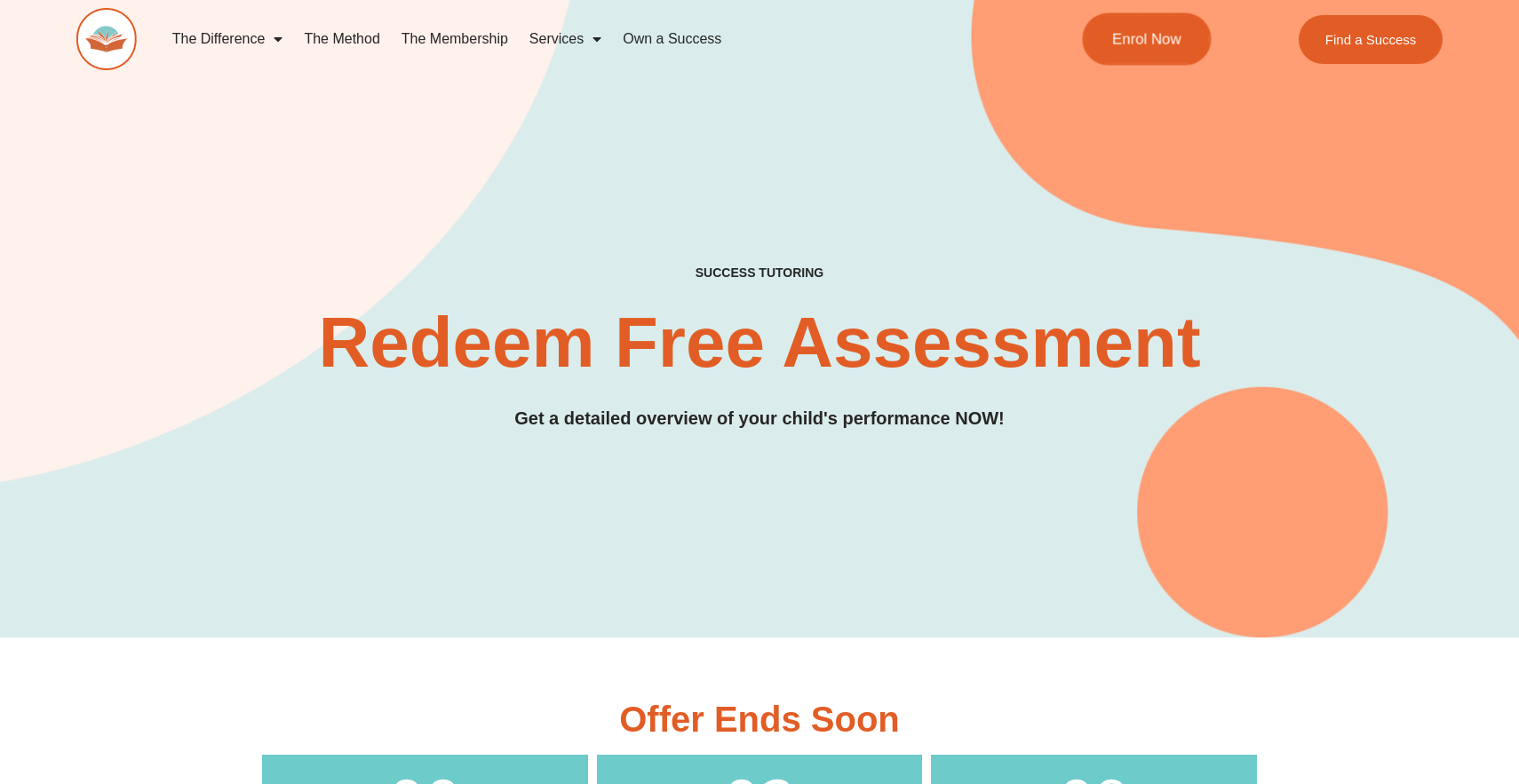
click at [1153, 39] on span "Enrol Now" at bounding box center [1147, 38] width 69 height 15
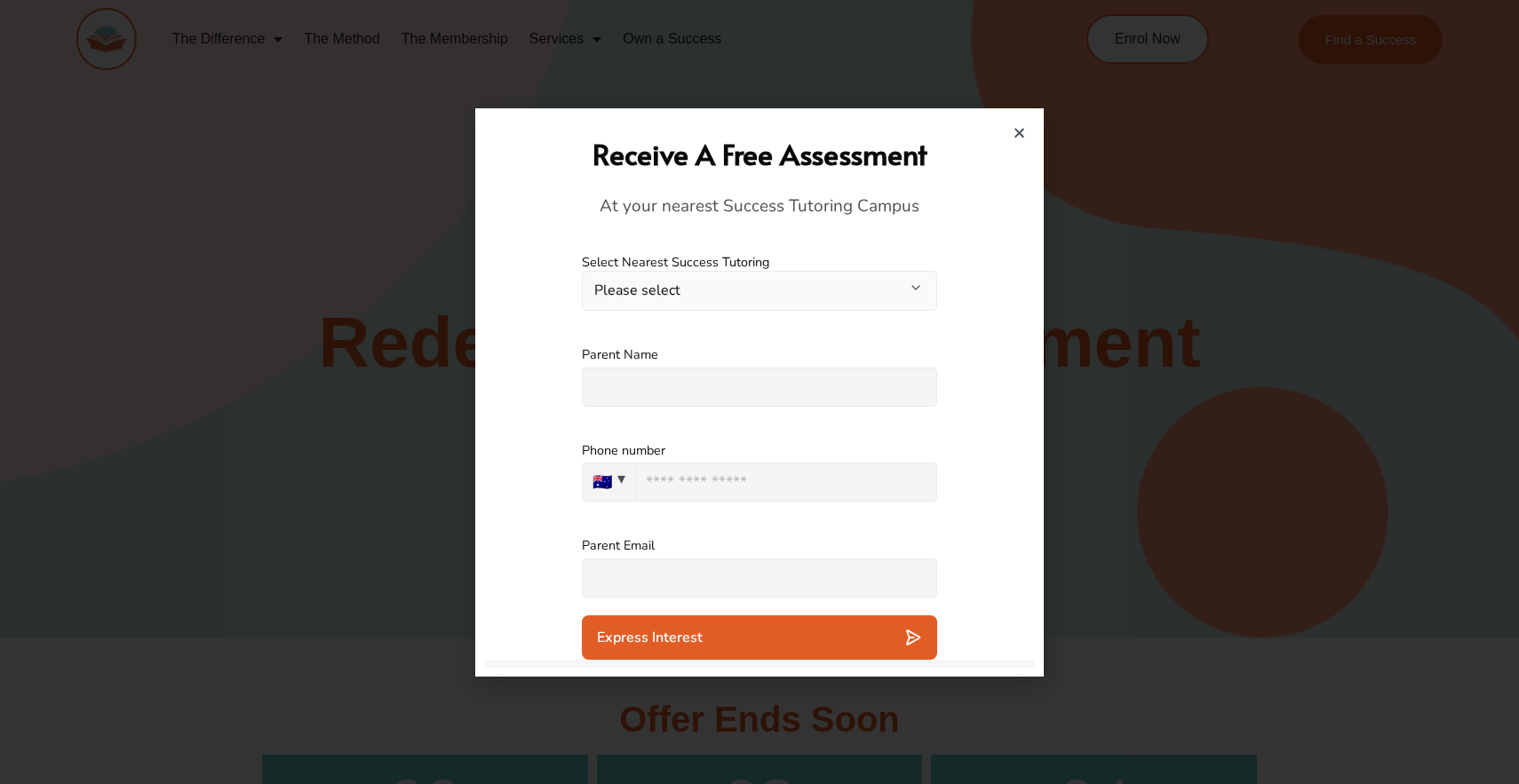
click at [862, 283] on button "Please select" at bounding box center [760, 291] width 355 height 40
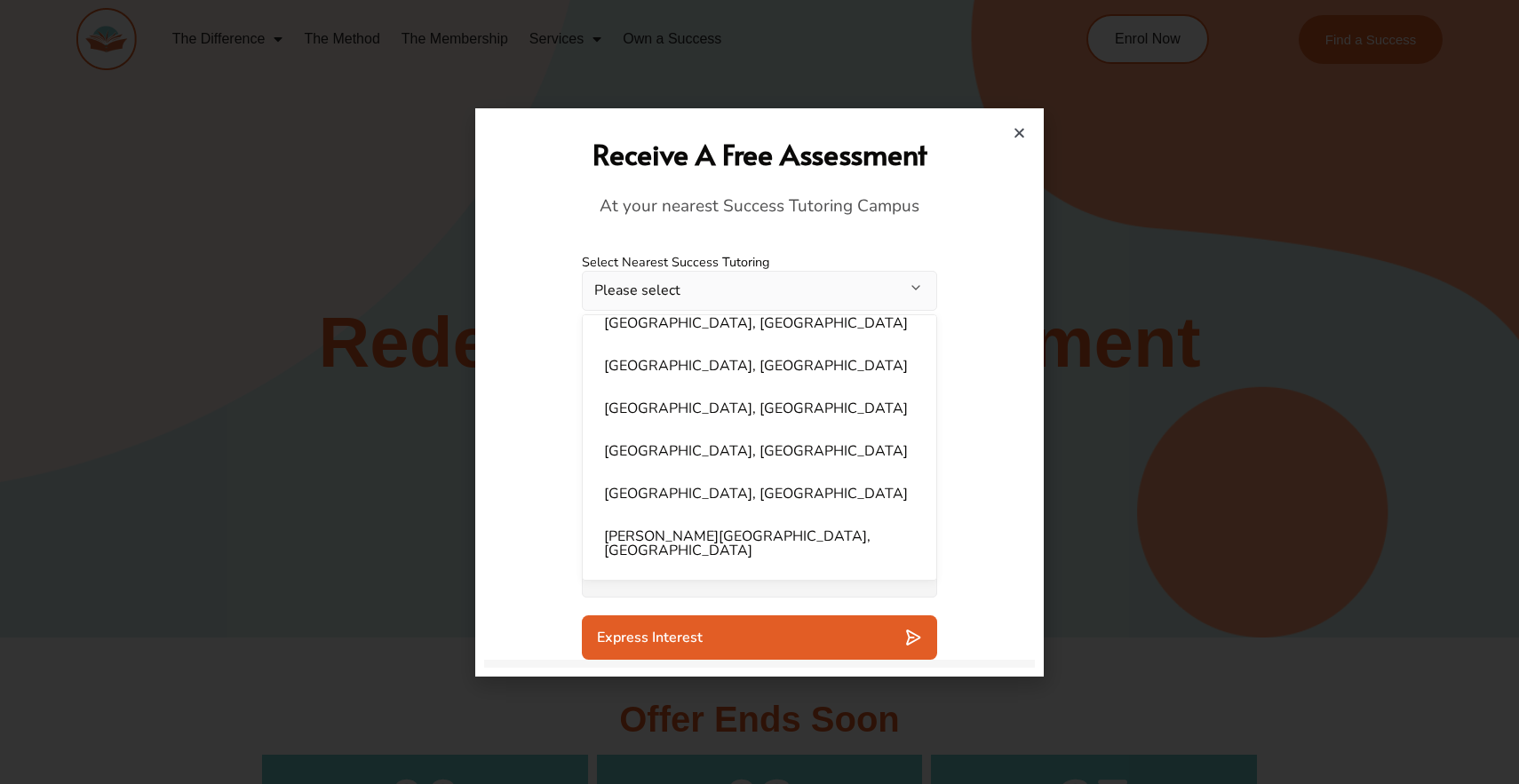
scroll to position [285, 0]
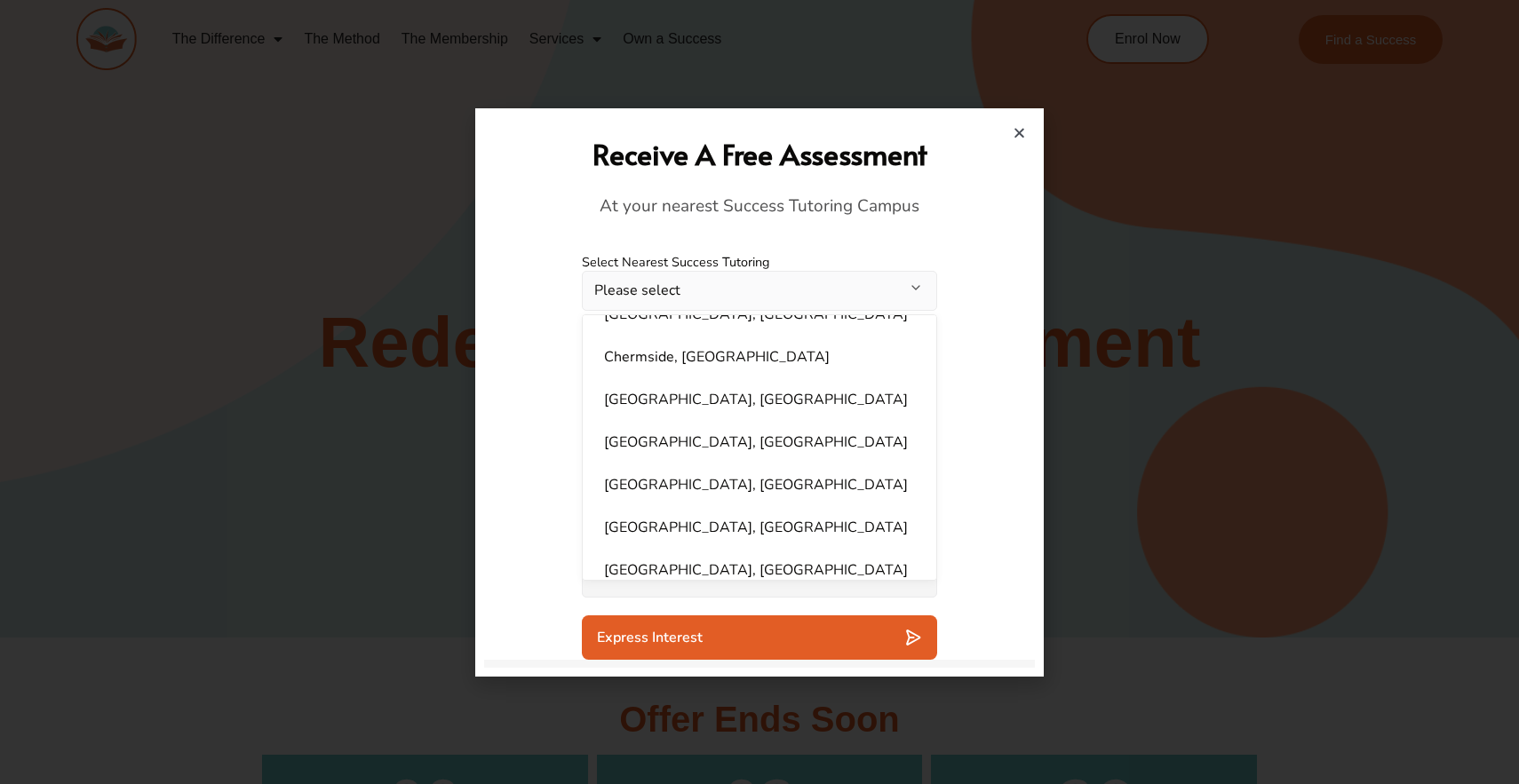
click at [1015, 136] on icon "Close" at bounding box center [1020, 133] width 14 height 14
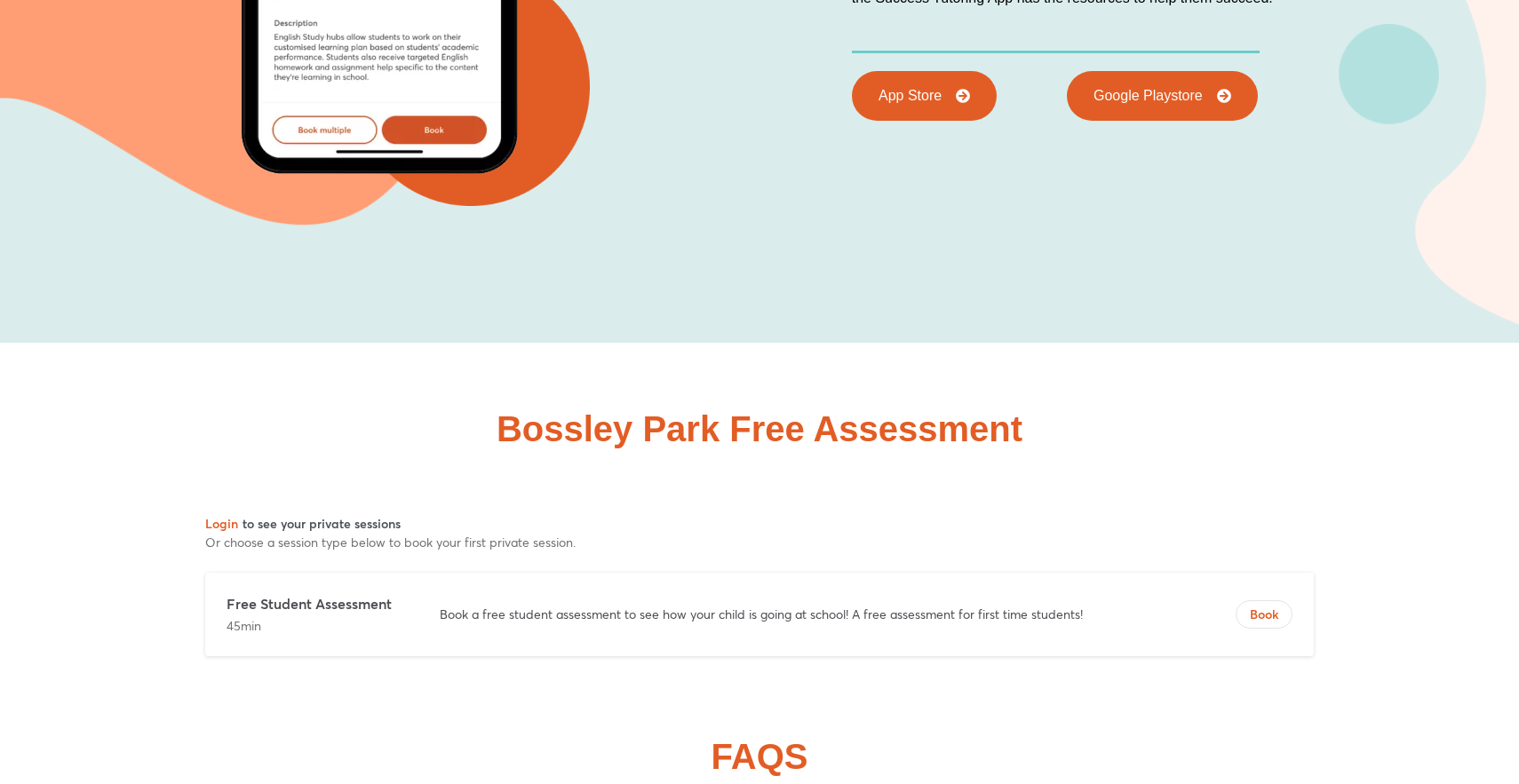
scroll to position [8194, 0]
